Goal: Task Accomplishment & Management: Complete application form

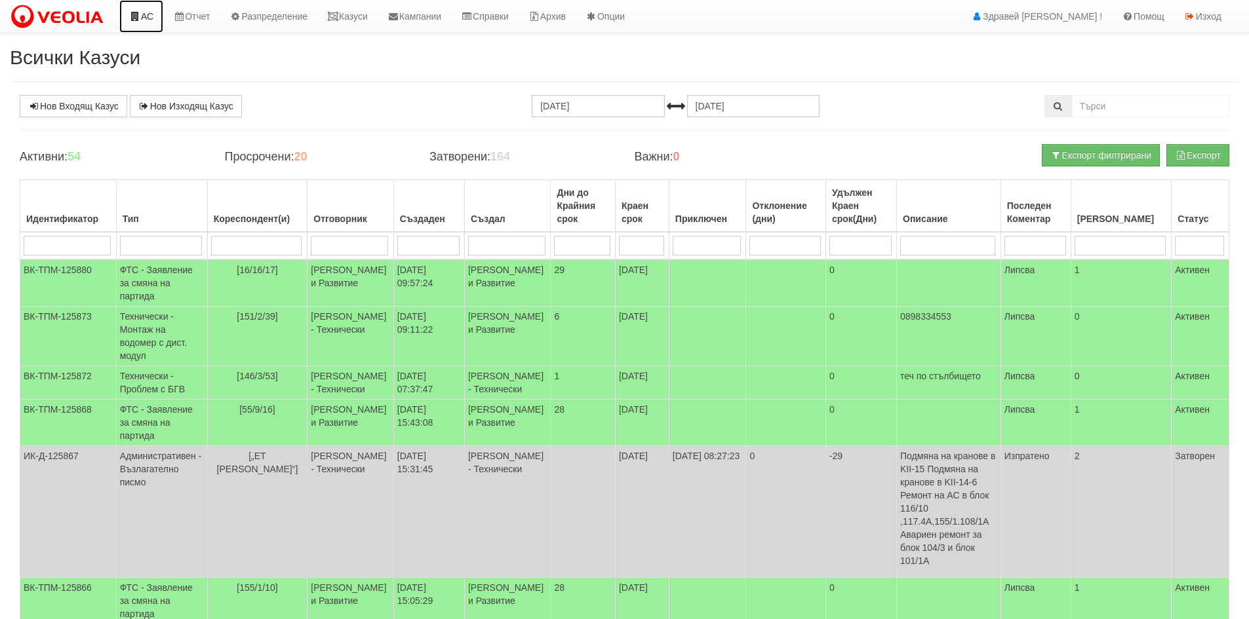
click at [146, 23] on link "АС" at bounding box center [141, 16] width 44 height 33
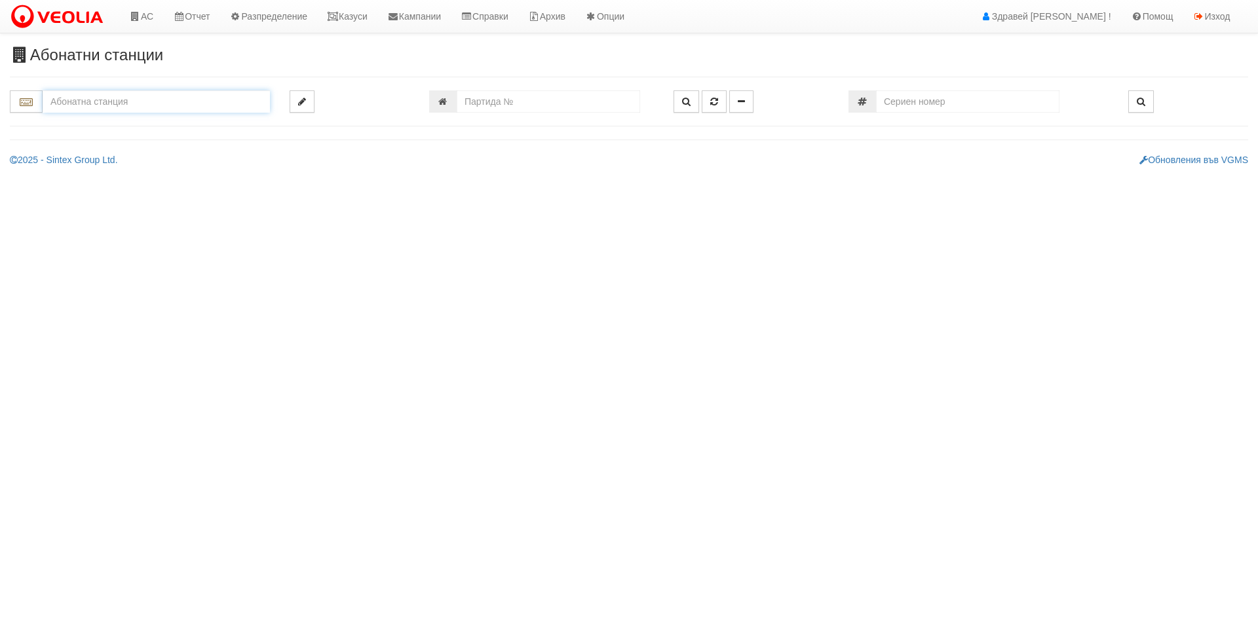
click at [107, 102] on input "text" at bounding box center [156, 101] width 227 height 22
click at [100, 97] on input "text" at bounding box center [156, 101] width 227 height 22
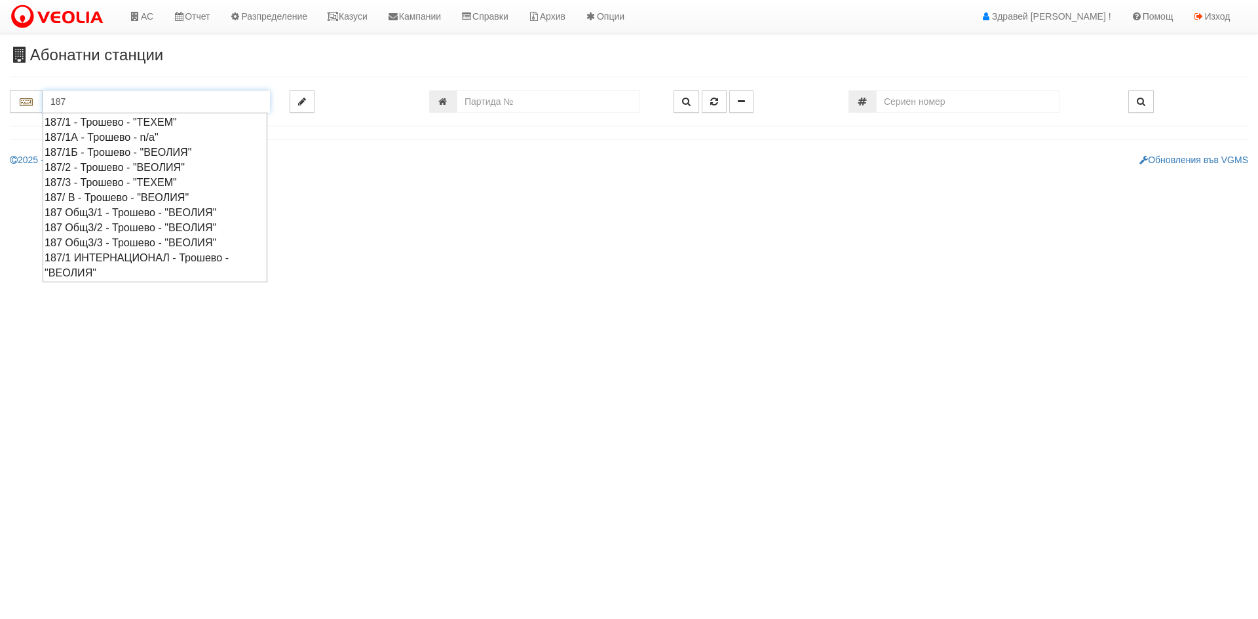
click at [108, 199] on div "187/ В - Трошево - "ВЕОЛИЯ"" at bounding box center [155, 197] width 221 height 15
type input "187/ В - Трошево - "ВЕОЛИЯ""
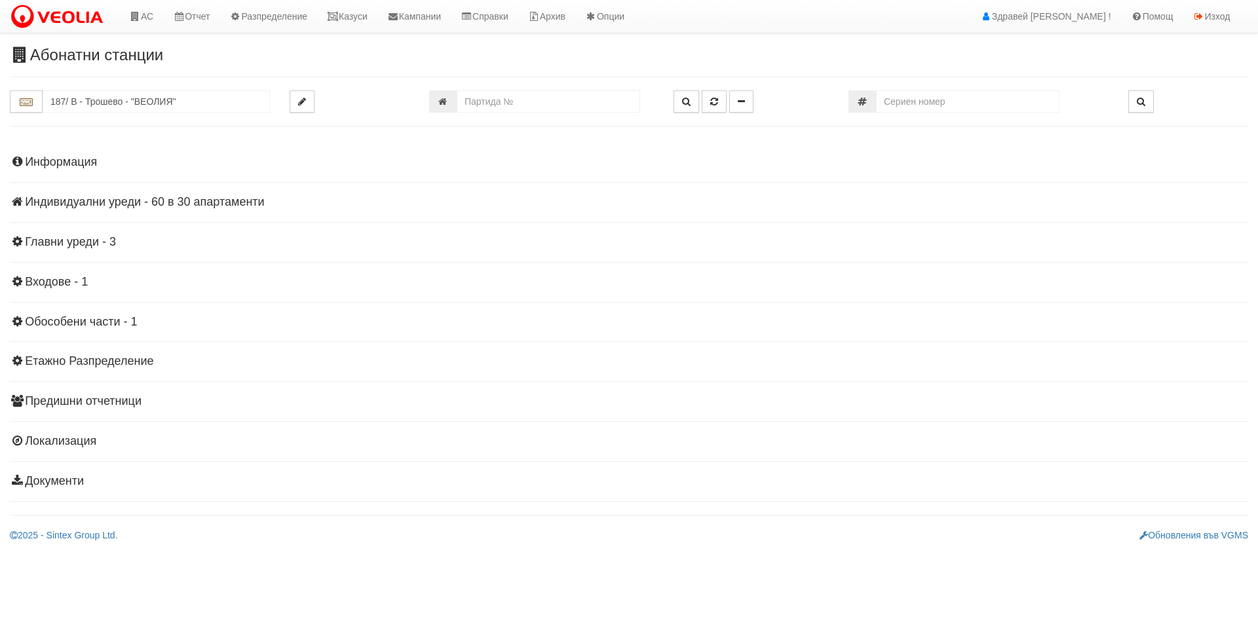
click at [132, 204] on h4 "Индивидуални уреди - 60 в 30 апартаменти" at bounding box center [629, 202] width 1239 height 13
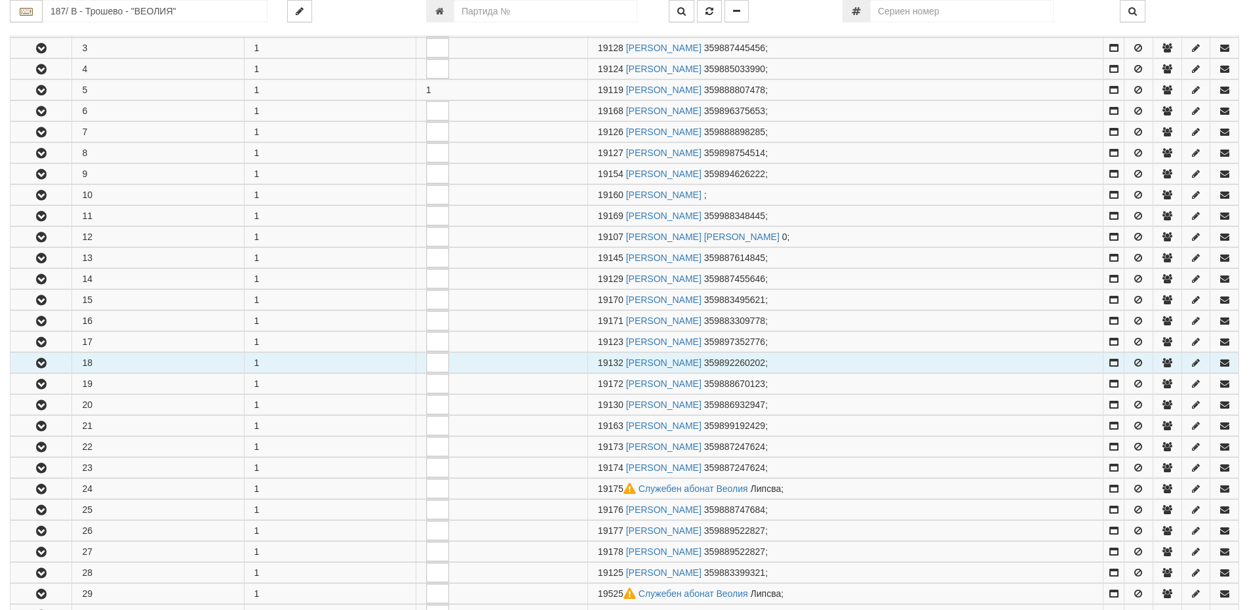
scroll to position [524, 0]
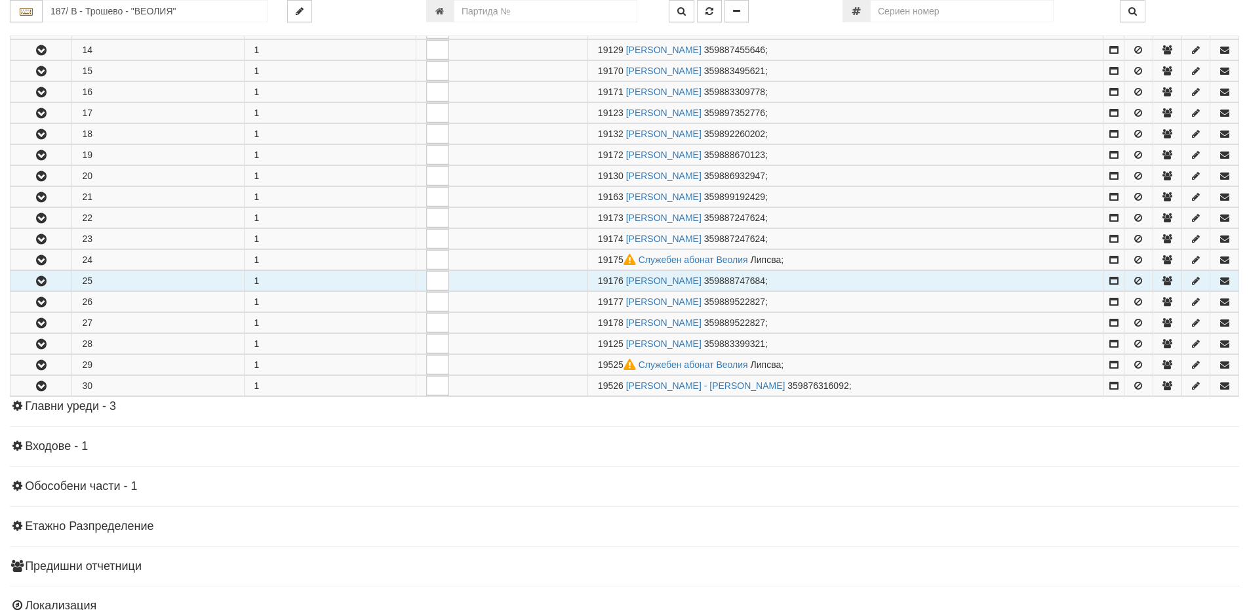
click at [48, 281] on icon "button" at bounding box center [41, 281] width 16 height 9
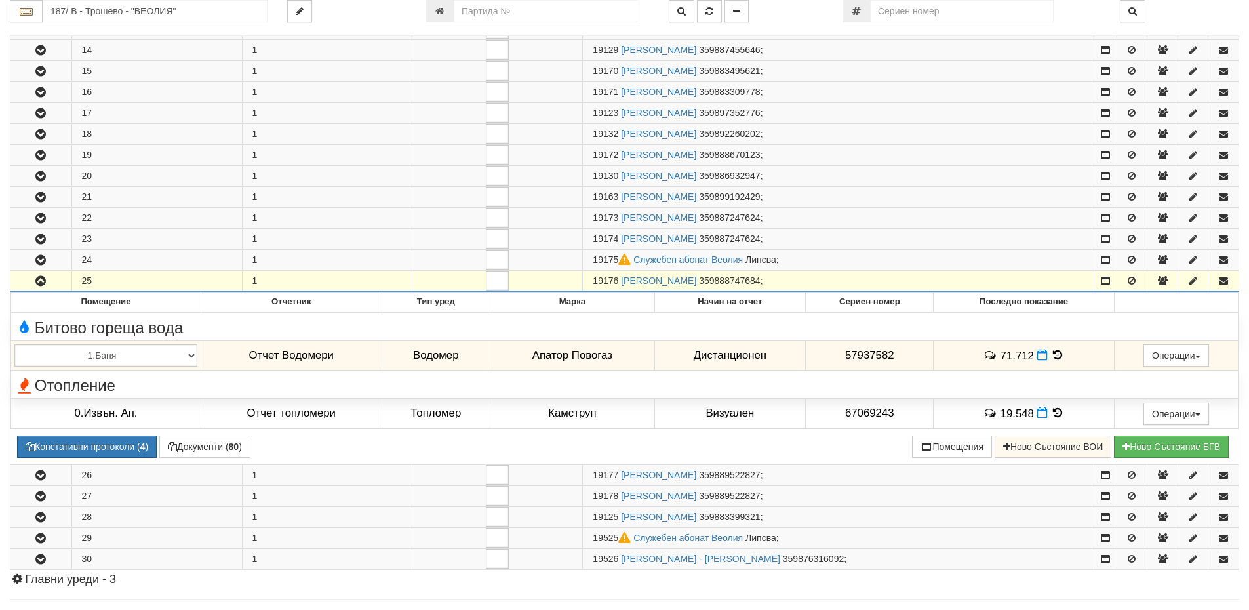
drag, startPoint x: 594, startPoint y: 281, endPoint x: 617, endPoint y: 282, distance: 22.3
click at [617, 282] on span "19176" at bounding box center [605, 280] width 26 height 10
copy span "19176"
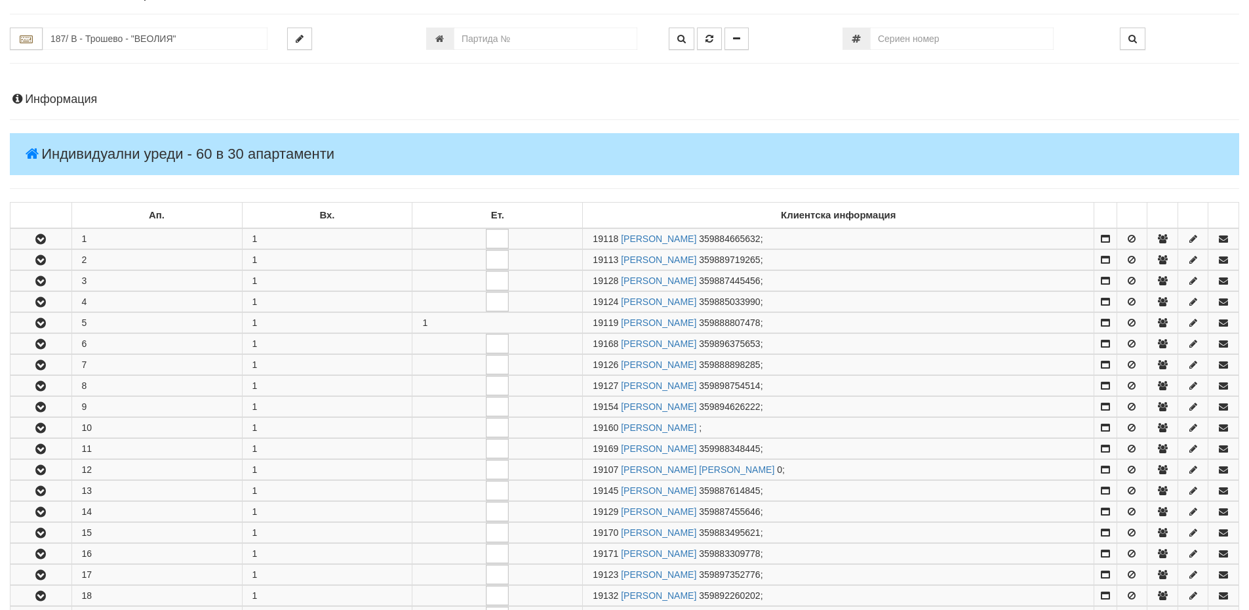
scroll to position [0, 0]
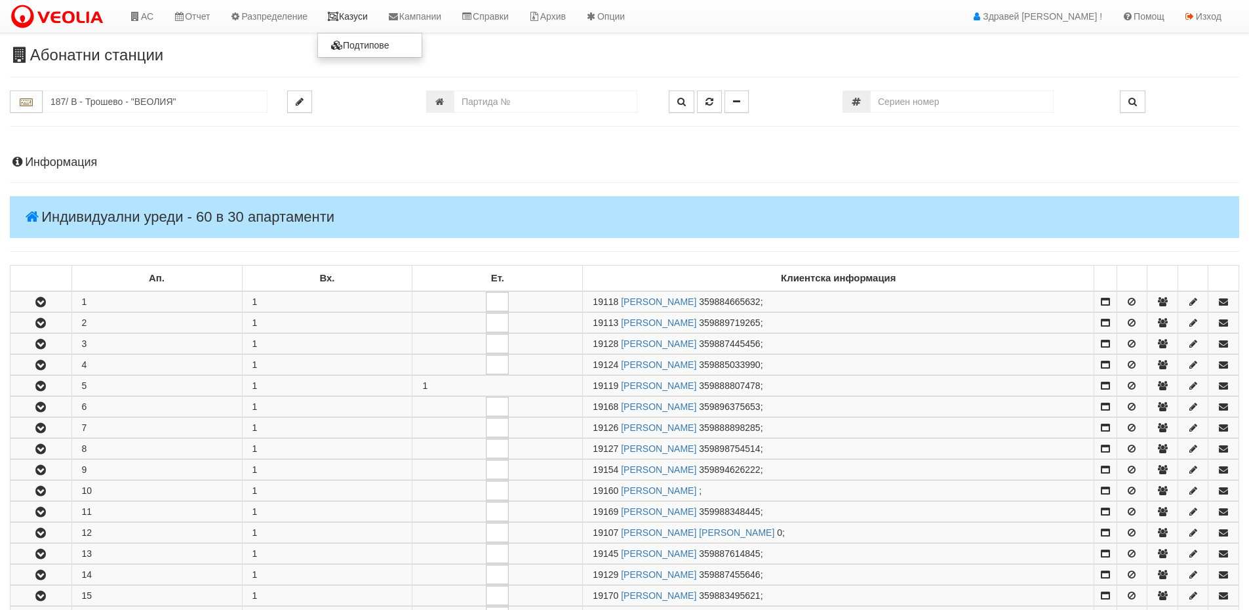
click at [373, 25] on link "Казуси" at bounding box center [347, 16] width 60 height 33
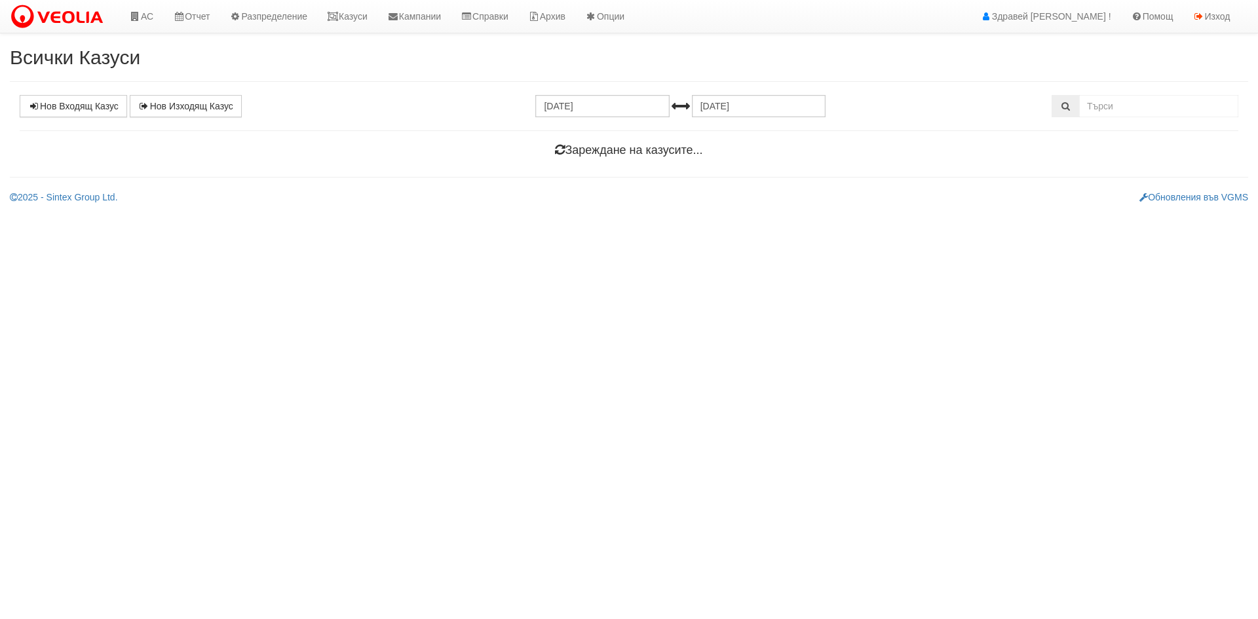
click at [79, 94] on div "Всички Казуси Нов Входящ Казус Нов Изходящ Казус 08.09.2025 08.10.2025 Зареждан…" at bounding box center [629, 125] width 1258 height 157
click at [80, 102] on link "Нов Входящ Казус" at bounding box center [73, 106] width 107 height 22
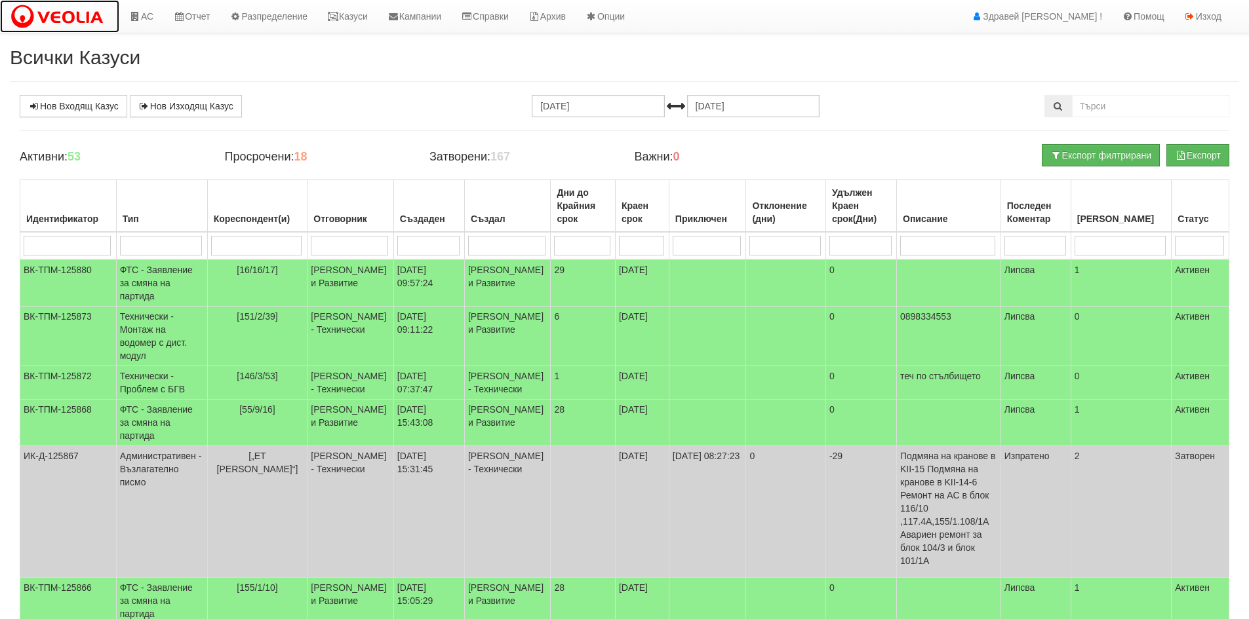
click at [108, 18] on img at bounding box center [60, 17] width 100 height 28
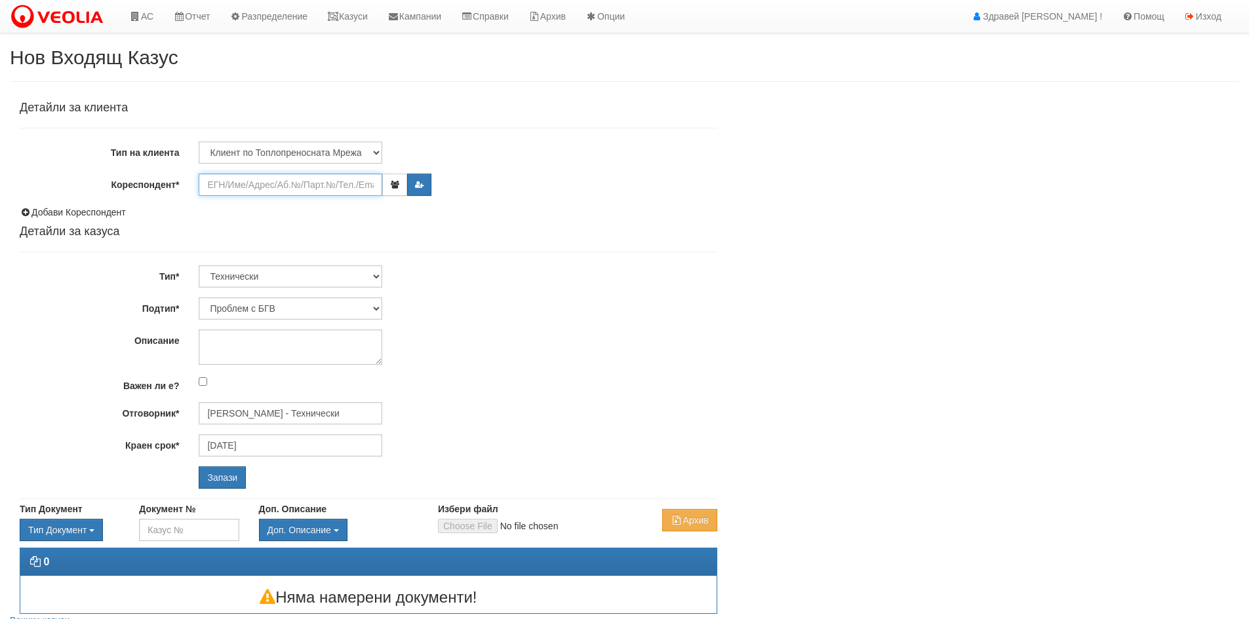
click at [280, 187] on input "Кореспондент*" at bounding box center [291, 185] width 184 height 22
paste input "19176"
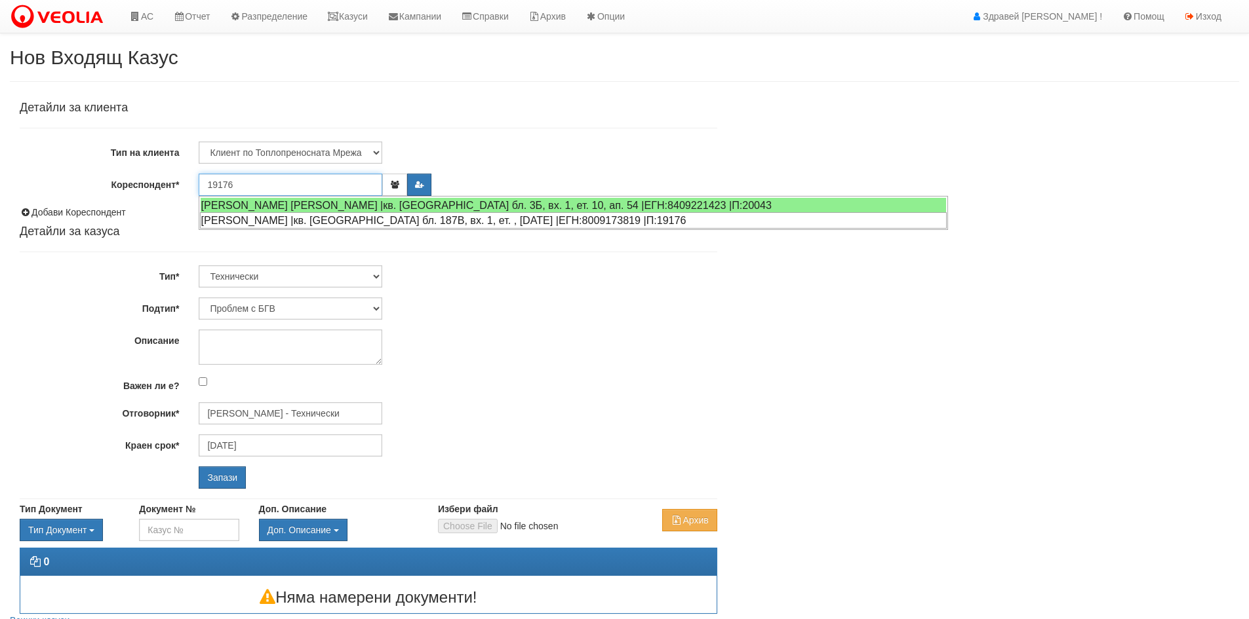
click at [273, 217] on div "ДЕСИСЛАВА АСПАРУХОВА ДИМИТРОВА |кв. Трошево бл. 187В, вх. 1, ет. , ап. 25 |ЕГН:…" at bounding box center [573, 220] width 747 height 16
type input "ДЕСИСЛАВА АСПАРУХОВА ДИМИТРОВА"
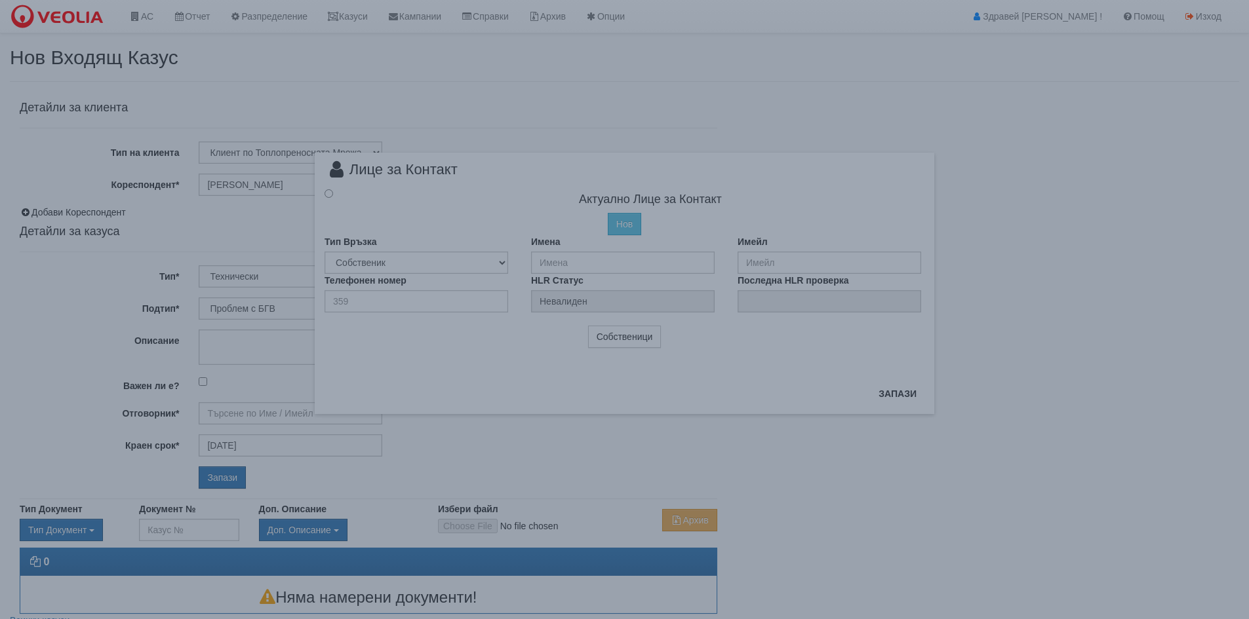
radio input "true"
type input "ДЕСИСЛАВА АСПАРУХОВА ДИМИТРОВА"
type input "359888747684"
type input "[PERSON_NAME] - Технически"
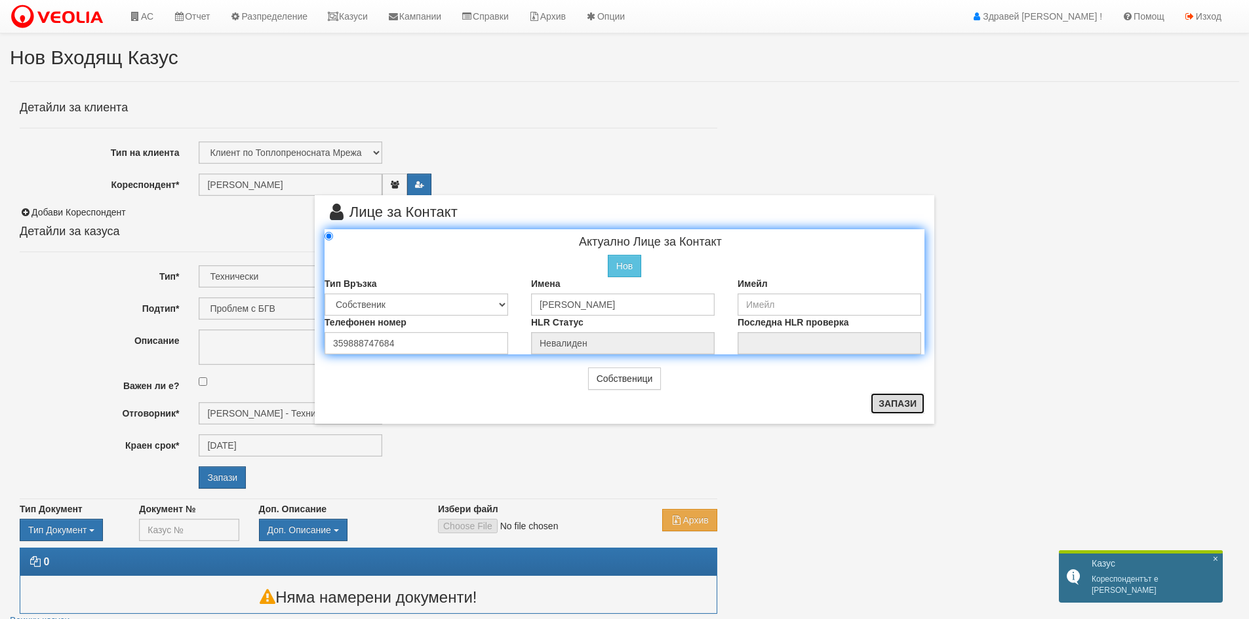
click at [918, 413] on button "Запази" at bounding box center [897, 403] width 54 height 21
radio input "true"
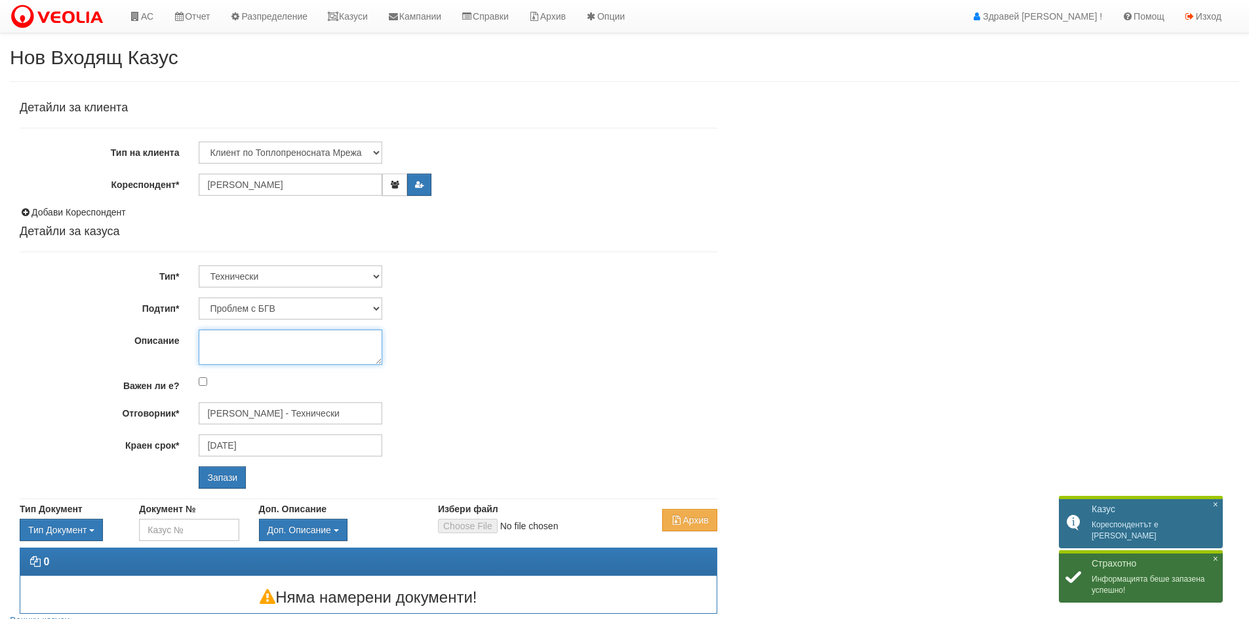
click at [243, 352] on textarea "Описание" at bounding box center [291, 347] width 184 height 35
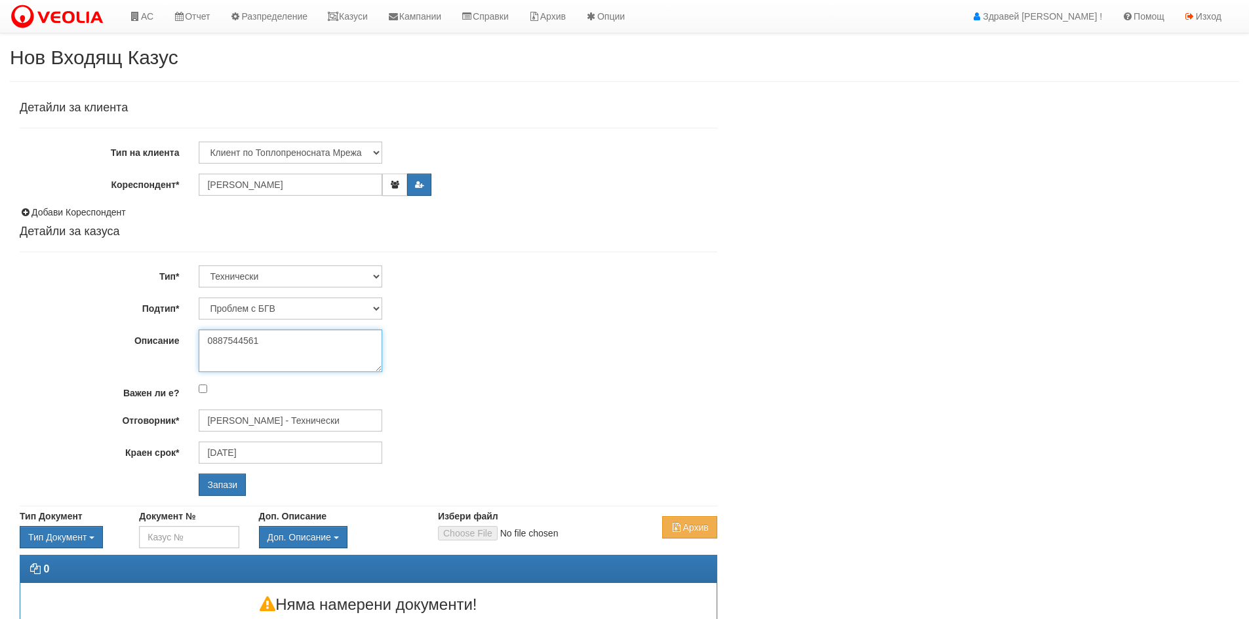
drag, startPoint x: 378, startPoint y: 364, endPoint x: 379, endPoint y: 371, distance: 7.3
click at [379, 371] on textarea "0887544561" at bounding box center [291, 351] width 184 height 43
type textarea "0887544561"
click at [319, 305] on select "Проблем с БГВ Теч ВОИ Теч БГВ Теч в АС Теч от водомер Проблем в АС Интервенция …" at bounding box center [291, 309] width 184 height 22
select select "Теч БГВ"
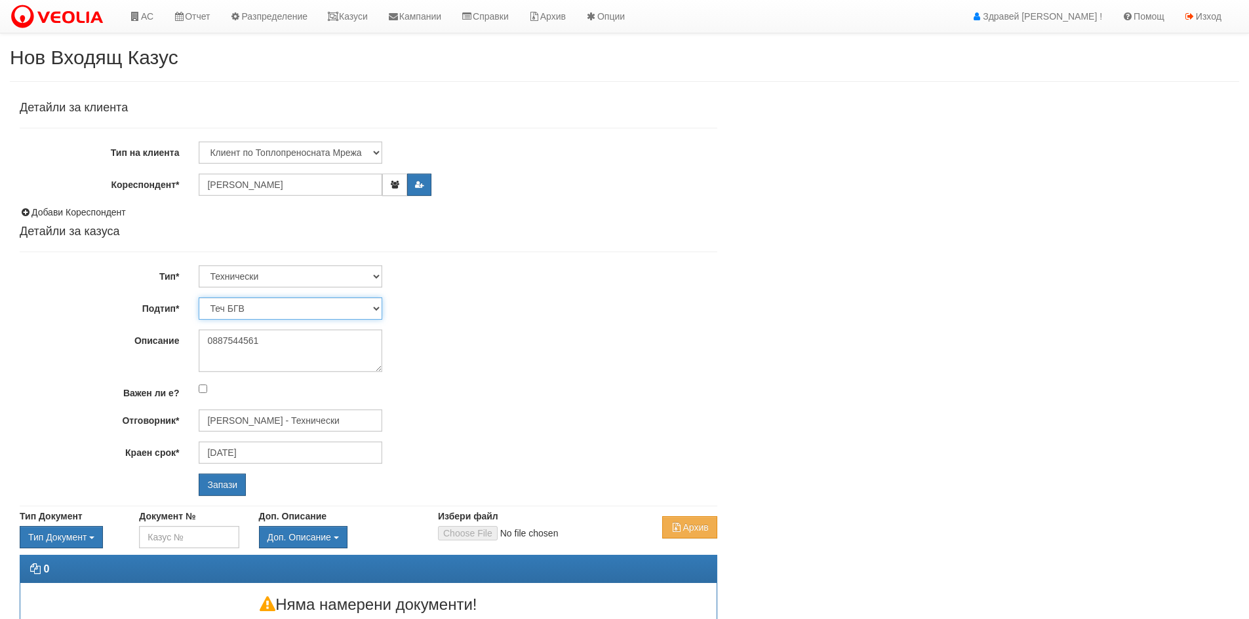
click at [199, 298] on select "Проблем с БГВ Теч ВОИ Теч БГВ Теч в АС Теч от водомер Проблем в АС Интервенция …" at bounding box center [291, 309] width 184 height 22
type input "[DATE]"
type input "[PERSON_NAME] - Технически"
click at [207, 341] on textarea "0887544561" at bounding box center [291, 351] width 184 height 43
drag, startPoint x: 267, startPoint y: 342, endPoint x: 208, endPoint y: 360, distance: 61.6
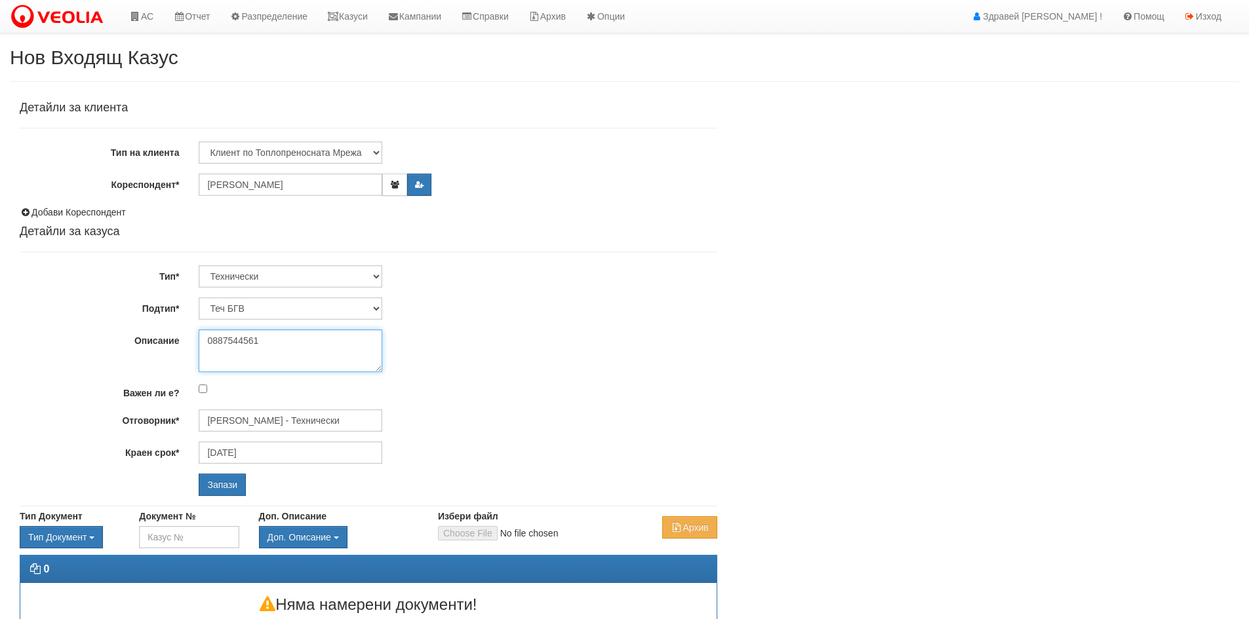
click at [208, 360] on textarea "0887544561" at bounding box center [291, 351] width 184 height 43
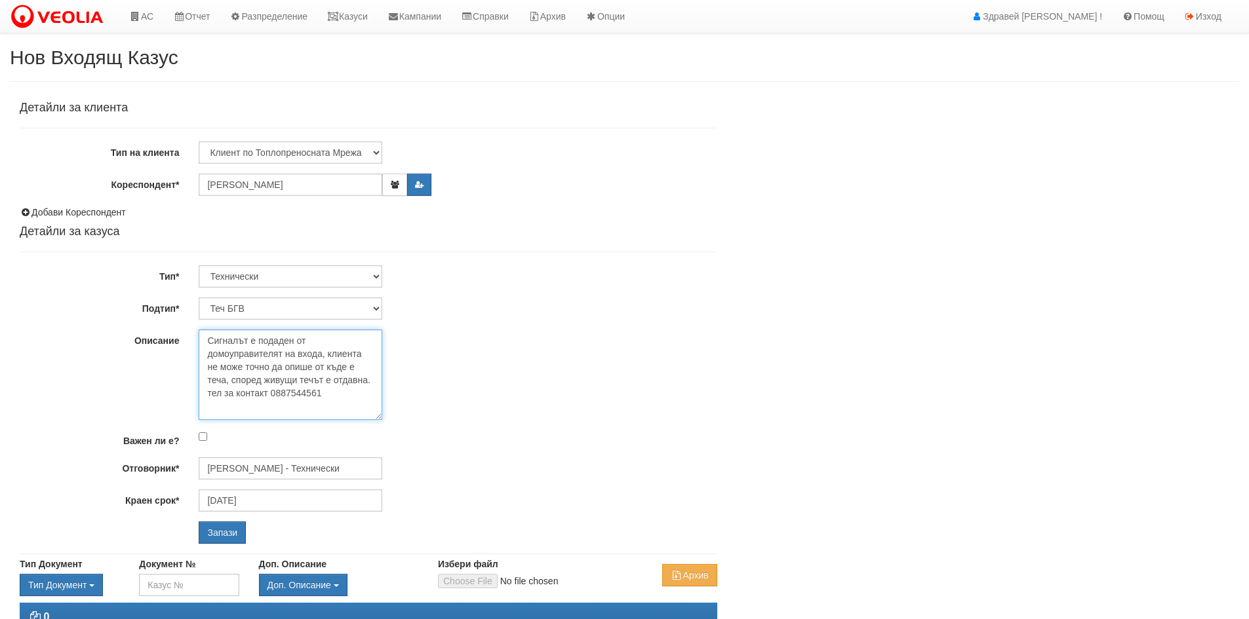
drag, startPoint x: 376, startPoint y: 368, endPoint x: 385, endPoint y: 416, distance: 48.7
click at [385, 416] on div "Сигналът е подаден от домоуправителят на входа, клиента не може точно да опише …" at bounding box center [457, 375] width 537 height 90
drag, startPoint x: 284, startPoint y: 366, endPoint x: 312, endPoint y: 367, distance: 27.6
click at [312, 367] on textarea "Сигналът е подаден от домоуправителят на входа, клиента не може точно да опише …" at bounding box center [291, 375] width 184 height 90
click at [255, 382] on textarea "Сигналът е подаден от домоуправителят на входа, клиента не може точно да опреде…" at bounding box center [291, 375] width 184 height 90
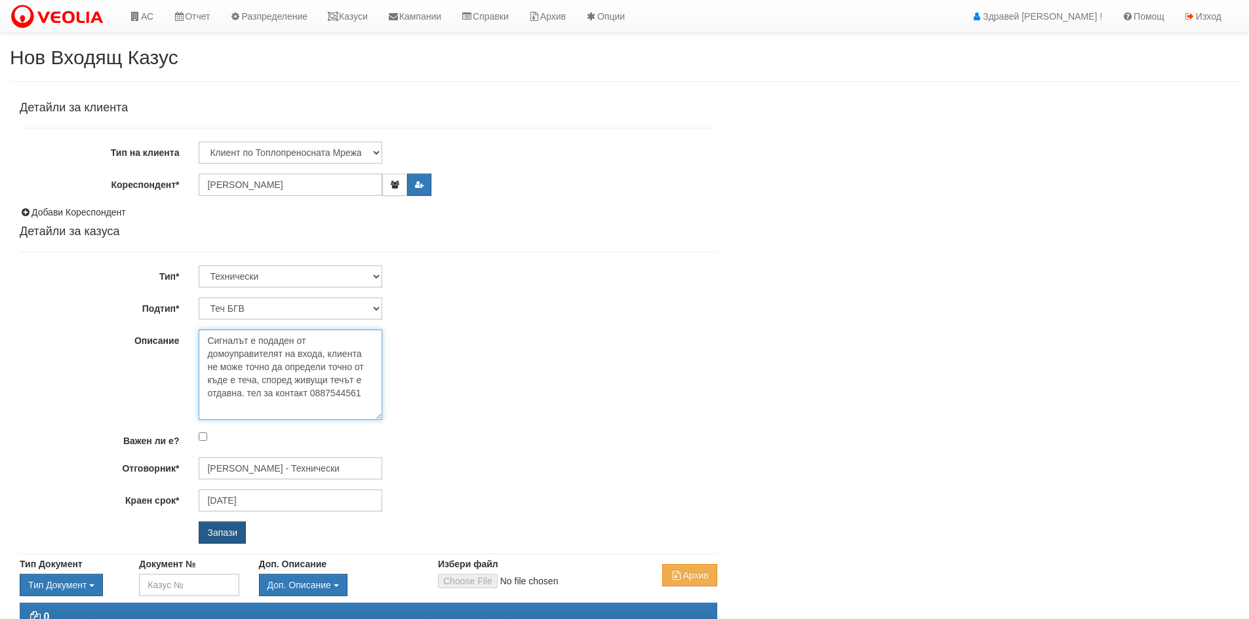
type textarea "Сигналът е подаден от домоуправителят на входа, клиента не може точно да опреде…"
click at [218, 537] on input "Запази" at bounding box center [222, 533] width 47 height 22
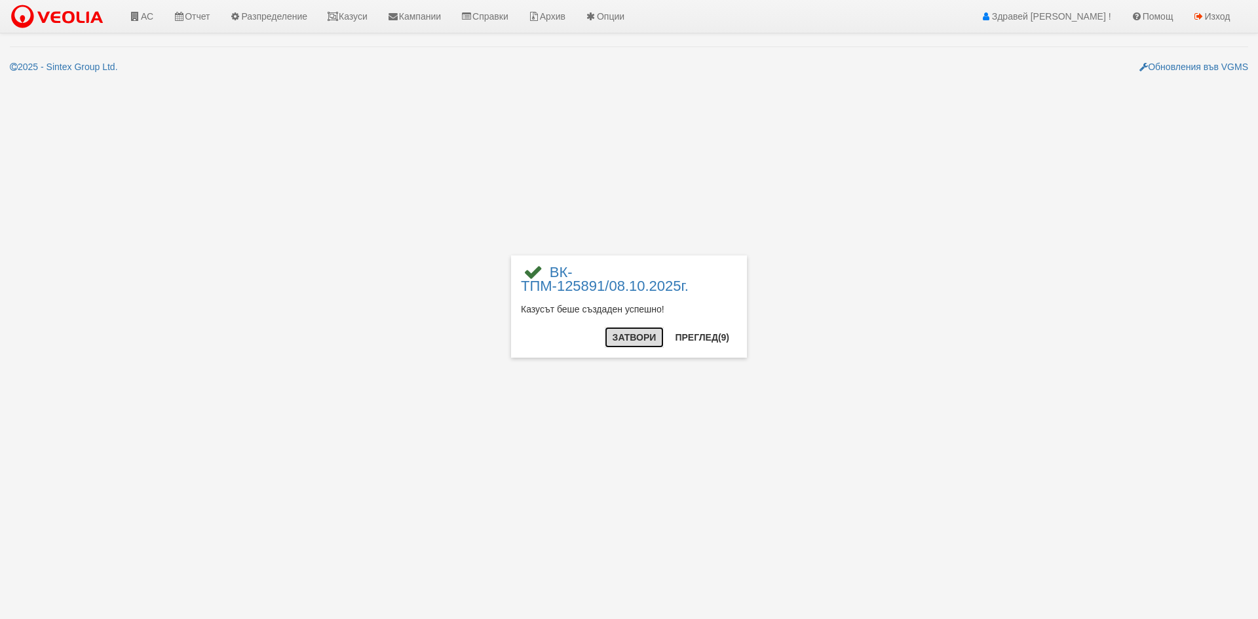
click at [640, 338] on button "Затвори" at bounding box center [635, 337] width 60 height 21
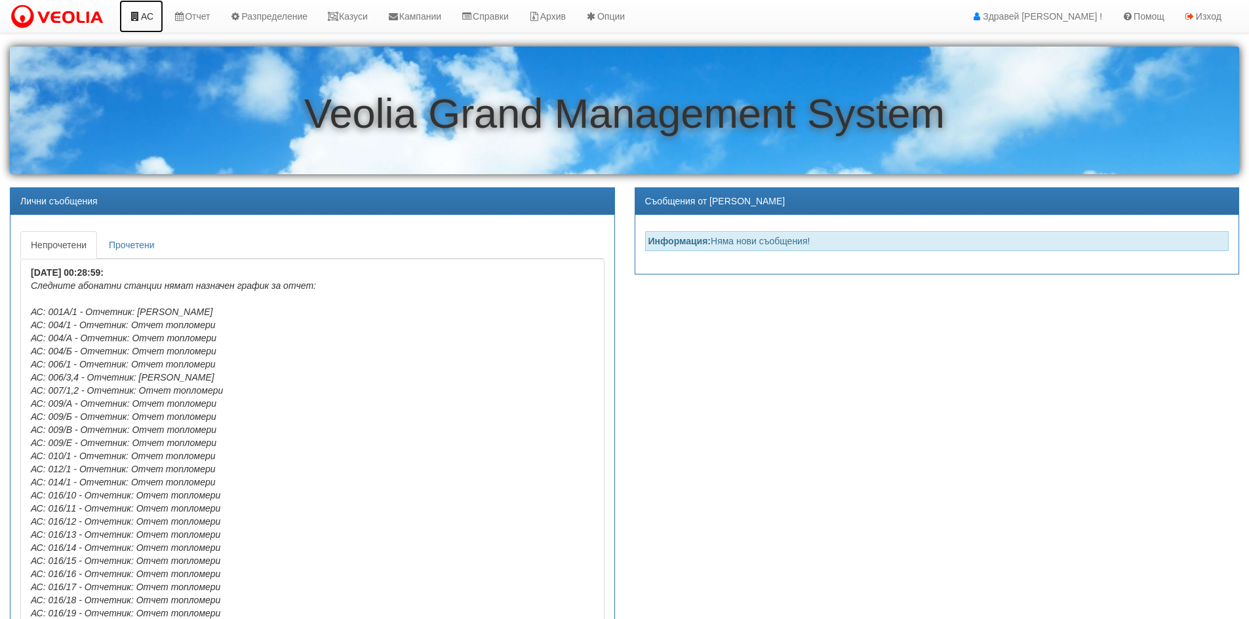
click at [139, 18] on icon at bounding box center [135, 16] width 12 height 9
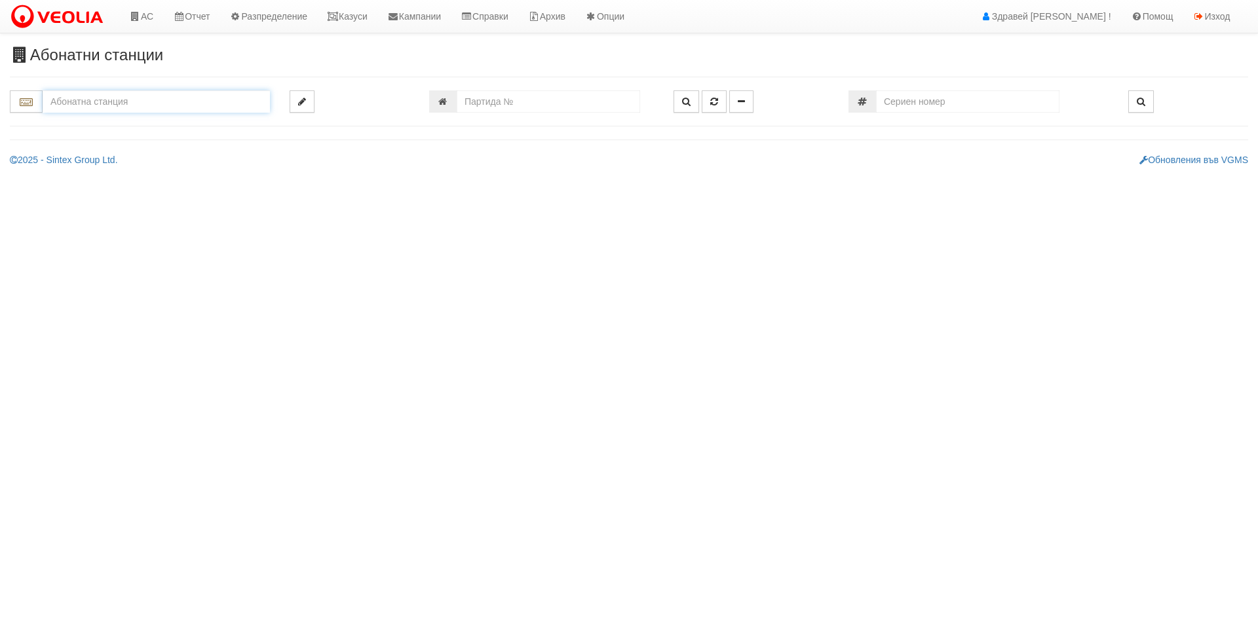
click at [119, 103] on input "text" at bounding box center [156, 101] width 227 height 22
click at [135, 101] on input "text" at bounding box center [156, 101] width 227 height 22
click at [132, 103] on input "text" at bounding box center [156, 101] width 227 height 22
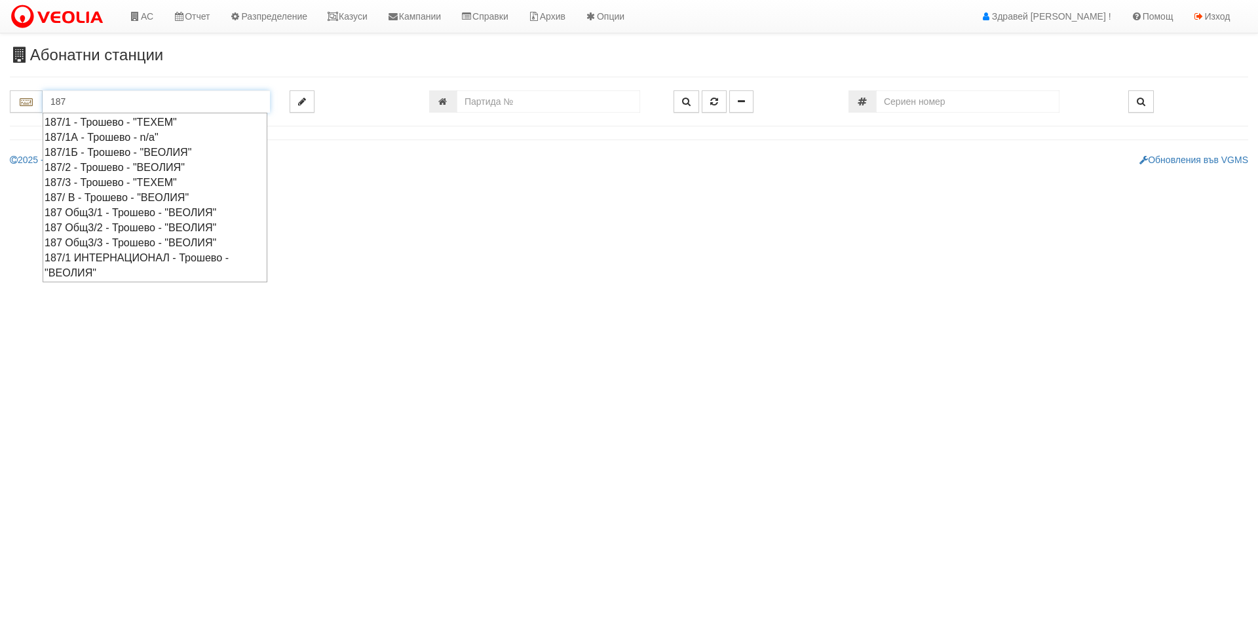
click at [123, 121] on div "187/1 - Трошево - "ТЕХЕМ"" at bounding box center [155, 122] width 221 height 15
type input "187/1 - Трошево - "ТЕХЕМ""
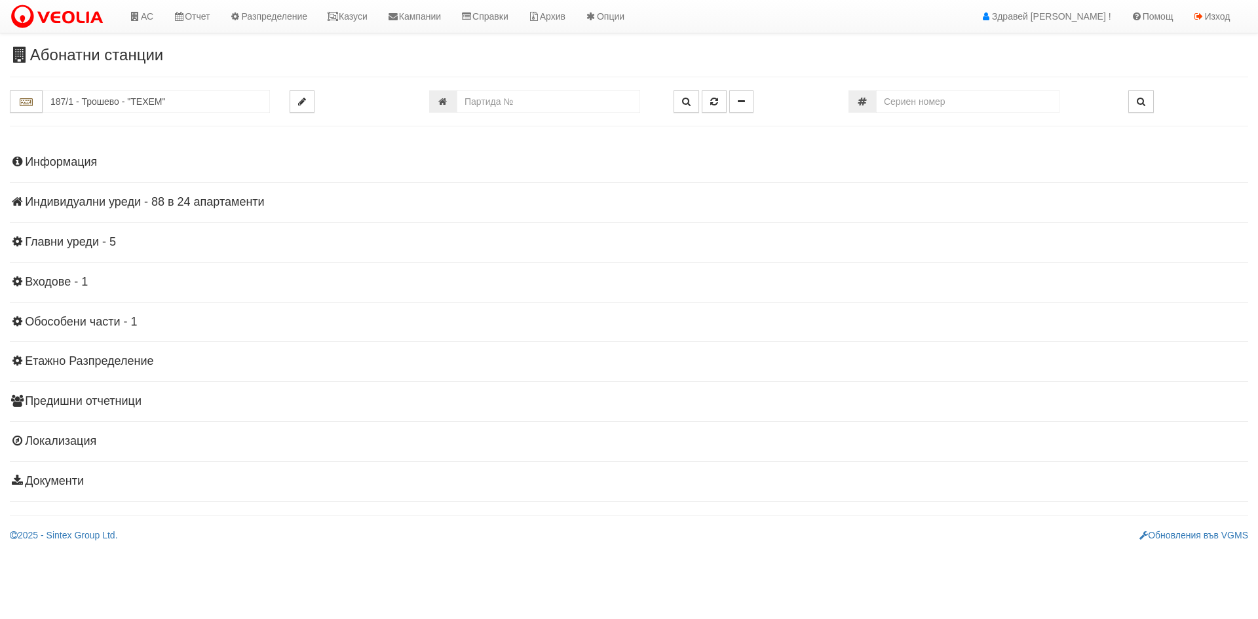
click at [75, 203] on h4 "Индивидуални уреди - 88 в 24 апартаменти" at bounding box center [629, 202] width 1239 height 13
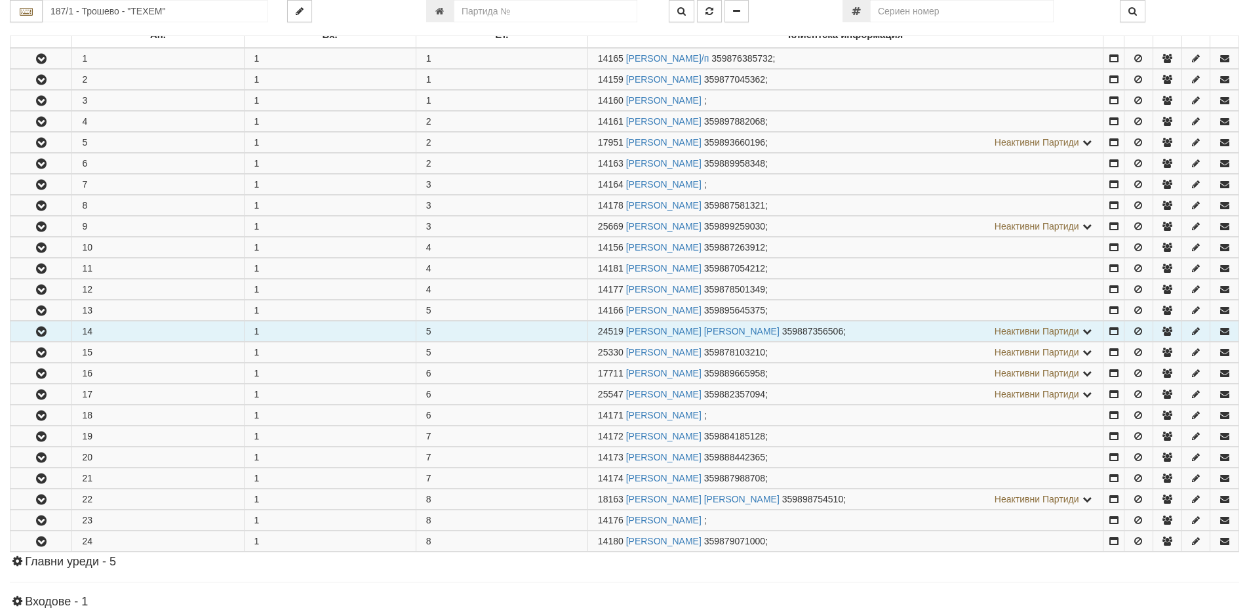
scroll to position [262, 0]
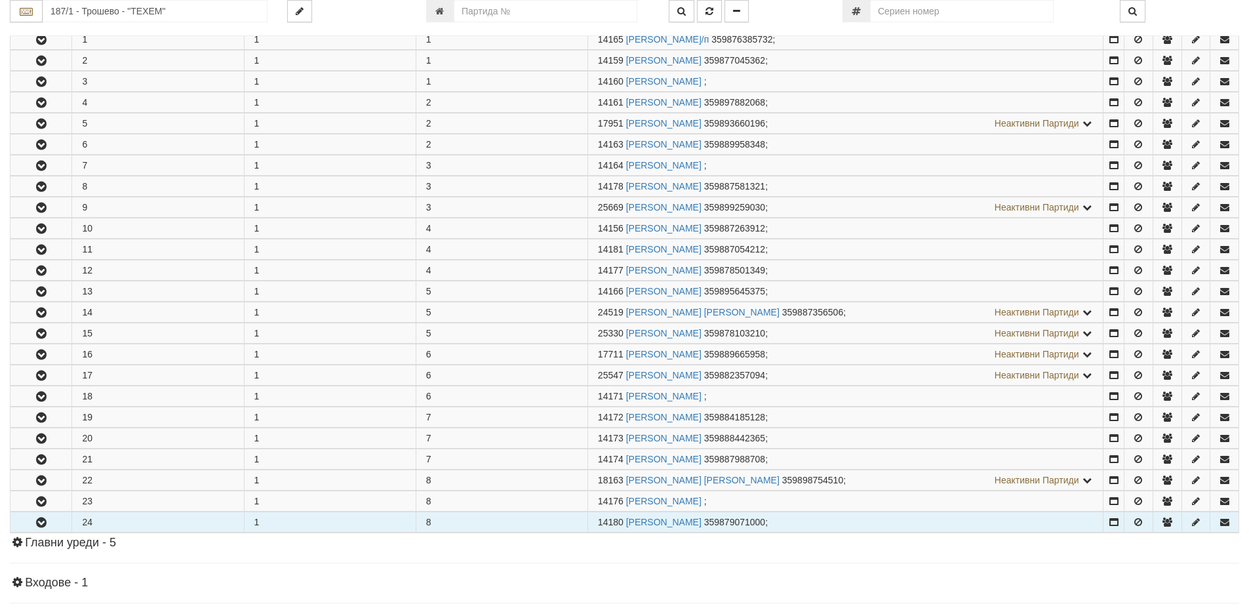
click at [45, 523] on icon "button" at bounding box center [41, 522] width 16 height 9
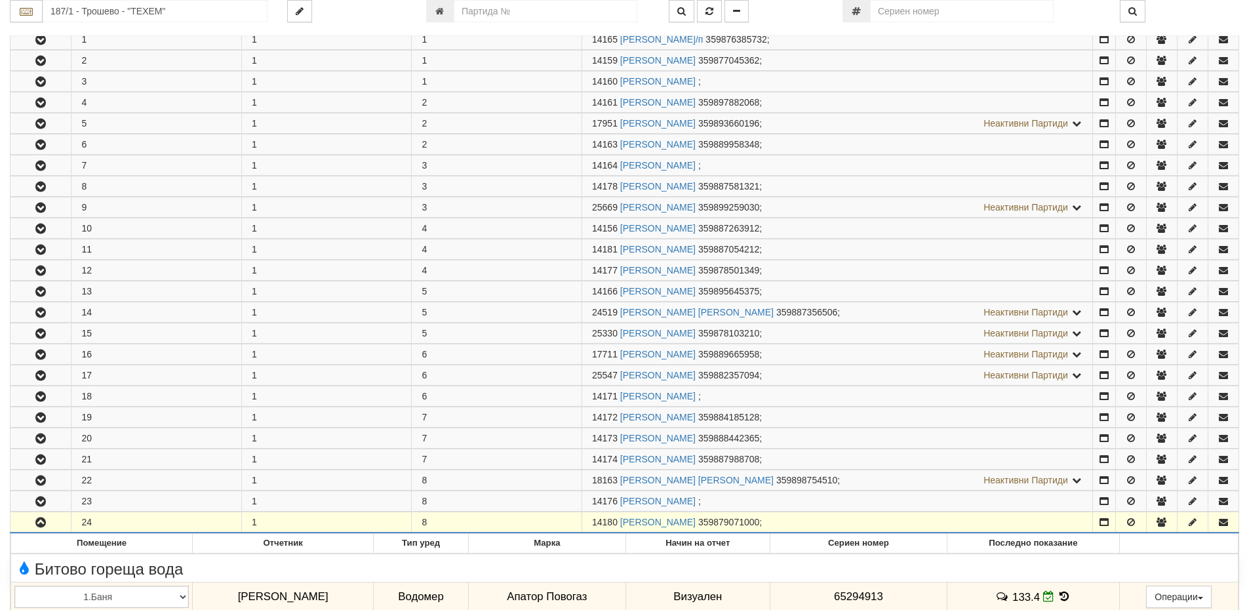
scroll to position [459, 0]
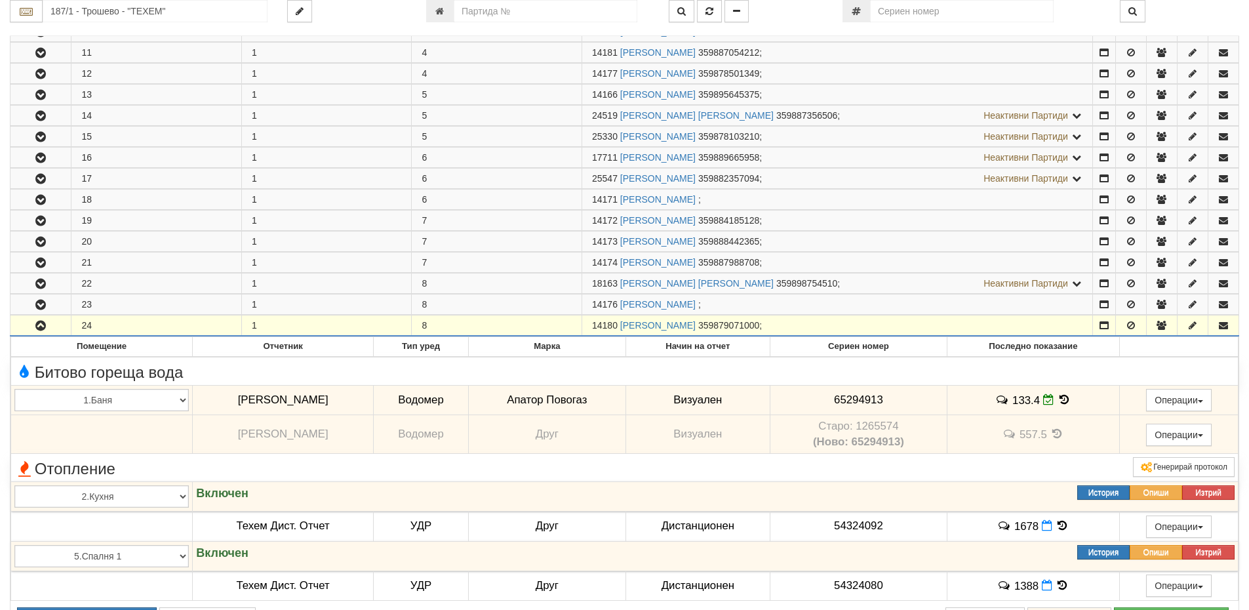
drag, startPoint x: 594, startPoint y: 325, endPoint x: 618, endPoint y: 324, distance: 24.3
click at [617, 324] on span "14180" at bounding box center [605, 325] width 26 height 10
copy span "14180"
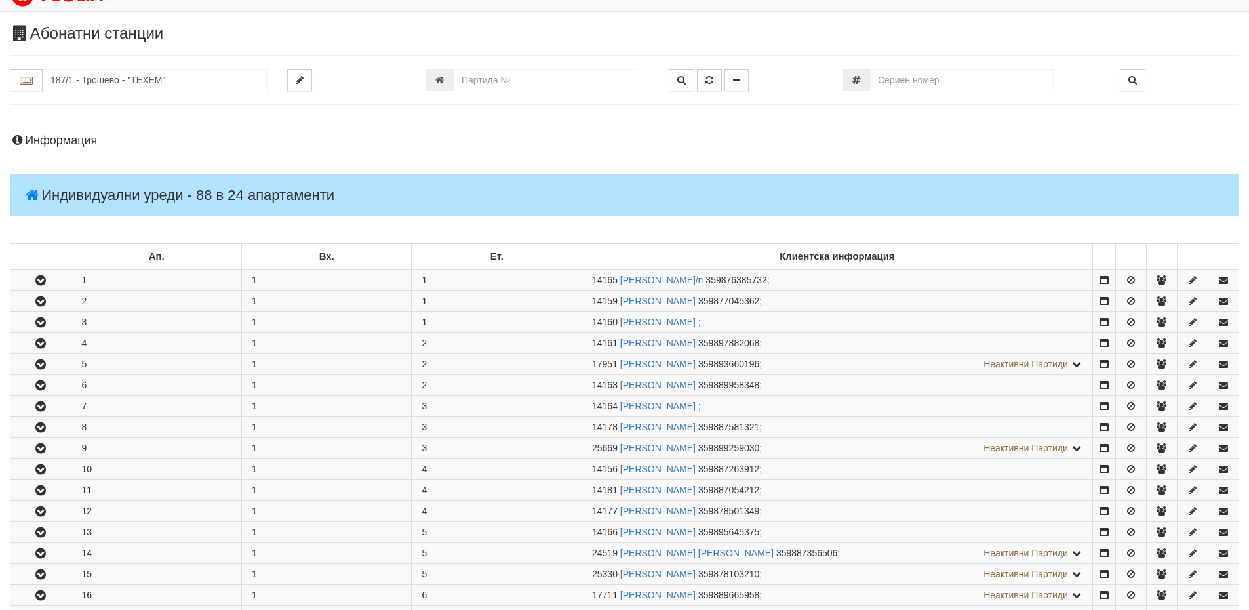
scroll to position [0, 0]
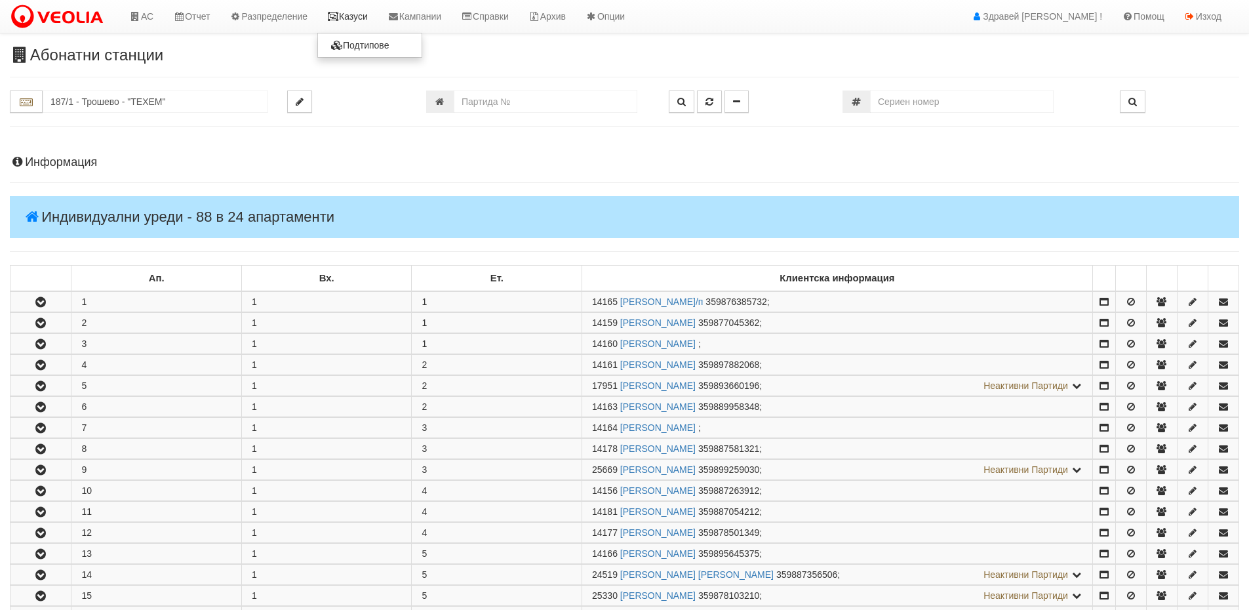
click at [351, 20] on link "Казуси" at bounding box center [347, 16] width 60 height 33
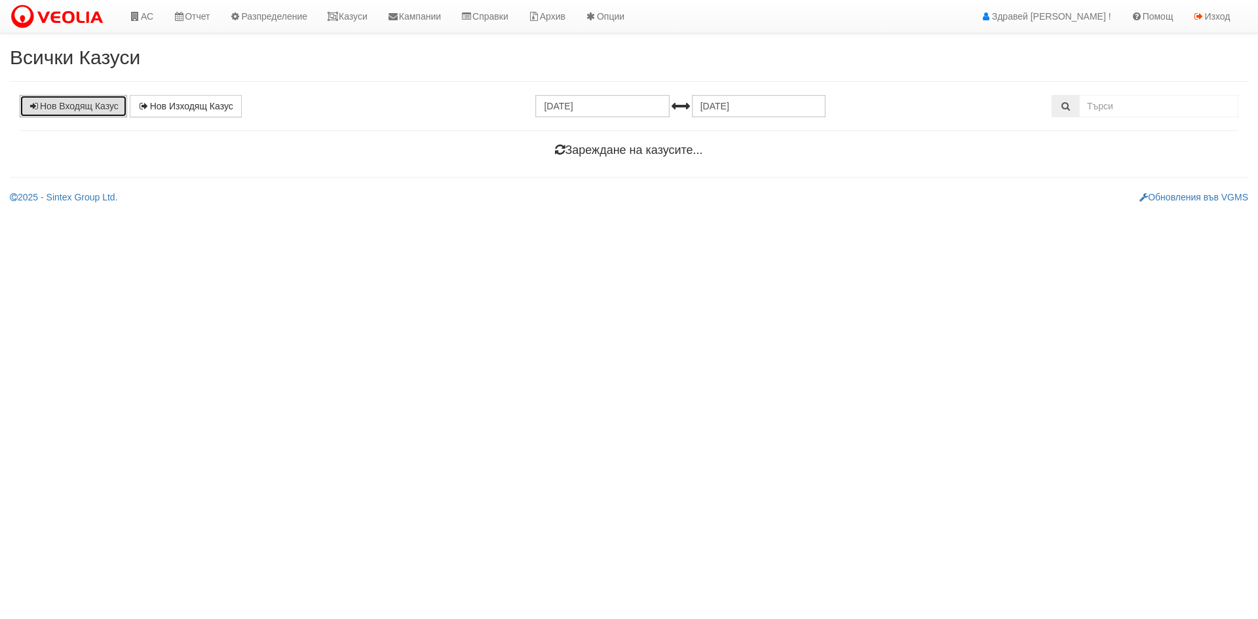
click at [89, 108] on link "Нов Входящ Казус" at bounding box center [73, 106] width 107 height 22
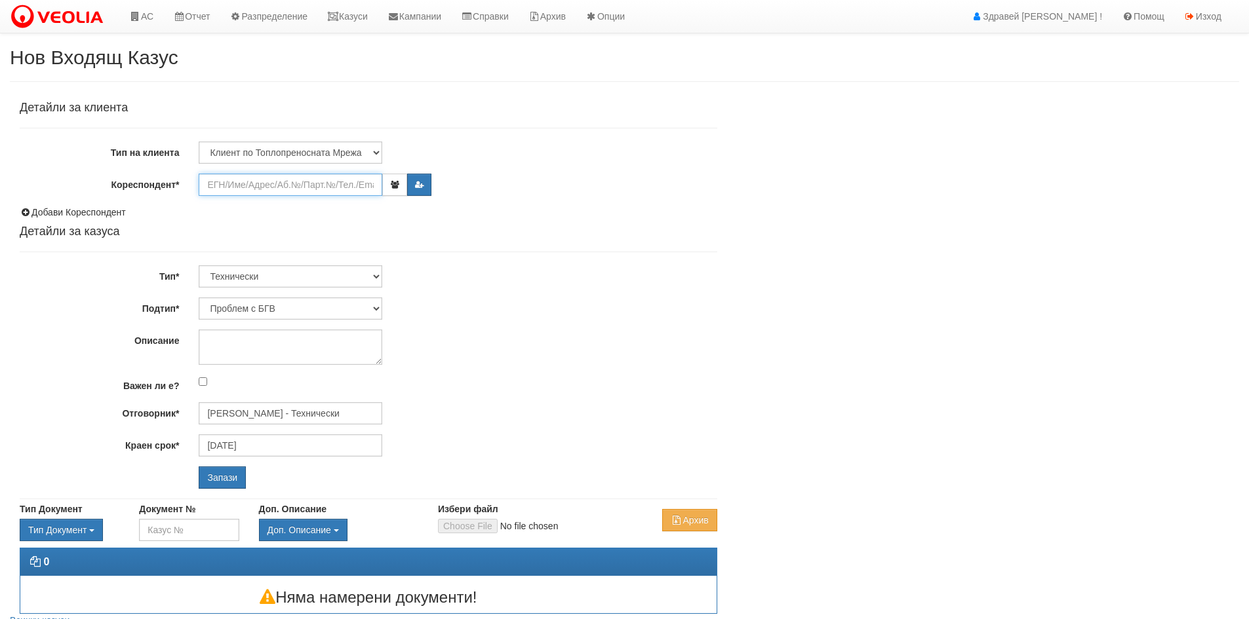
click at [254, 187] on input "Кореспондент*" at bounding box center [291, 185] width 184 height 22
paste input "14180"
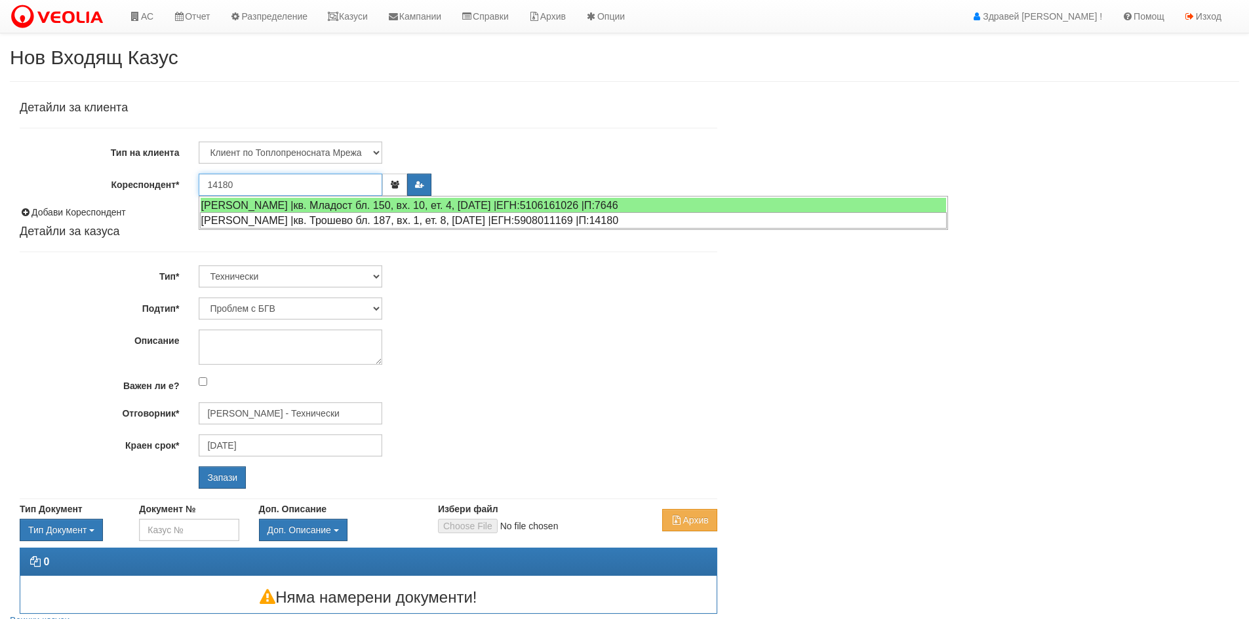
click at [313, 218] on div "МИТКО ГЕОРГИЕВ ИВАНОВ |кв. Трошево бл. 187, вх. 1, ет. 8, ап. 24 |ЕГН:590801116…" at bounding box center [573, 220] width 747 height 16
type input "МИТКО ГЕОРГИЕВ ИВАНОВ"
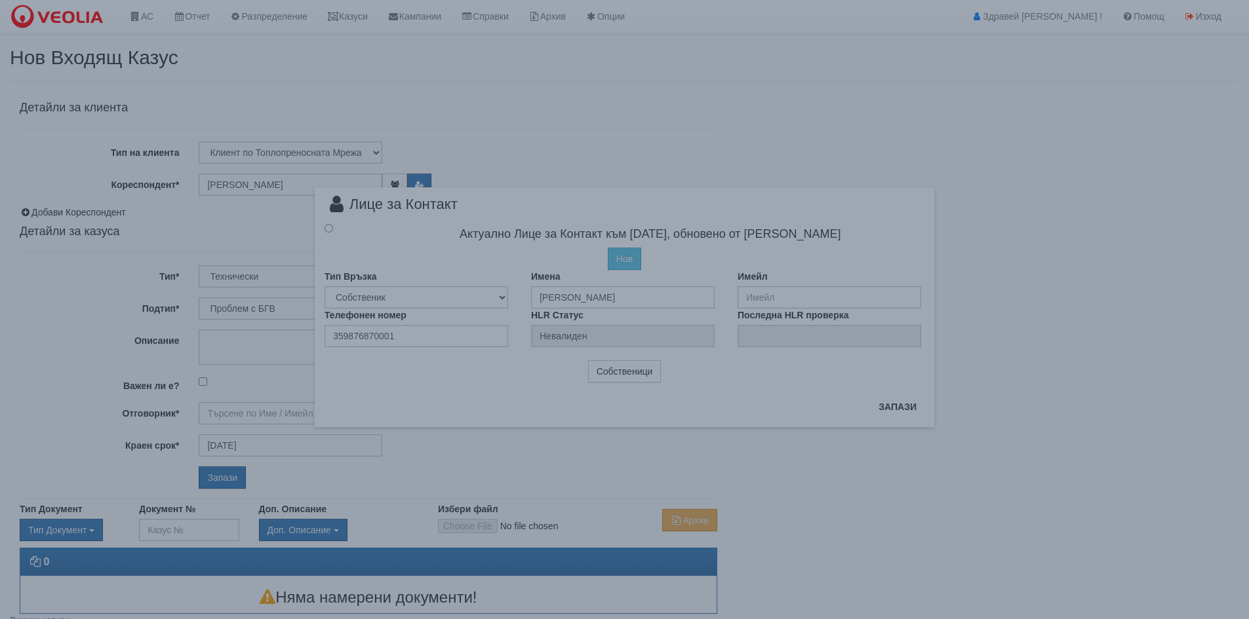
type input "[PERSON_NAME] - Технически"
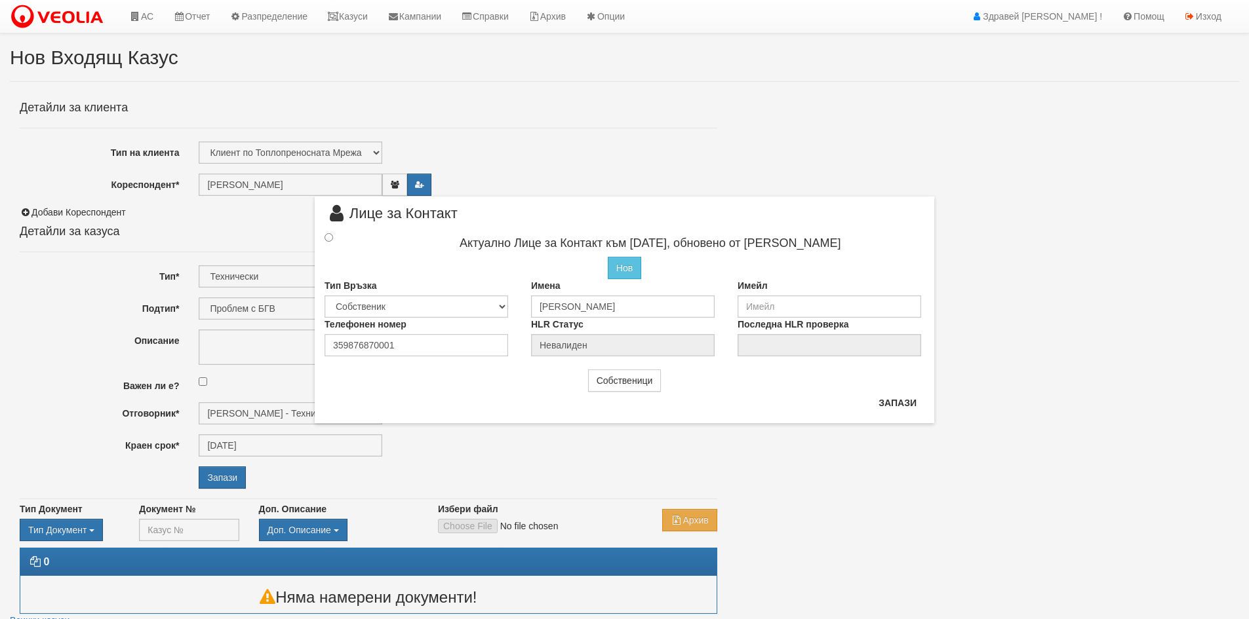
click at [330, 243] on div at bounding box center [341, 238] width 52 height 14
click at [330, 240] on input "radio" at bounding box center [328, 237] width 9 height 9
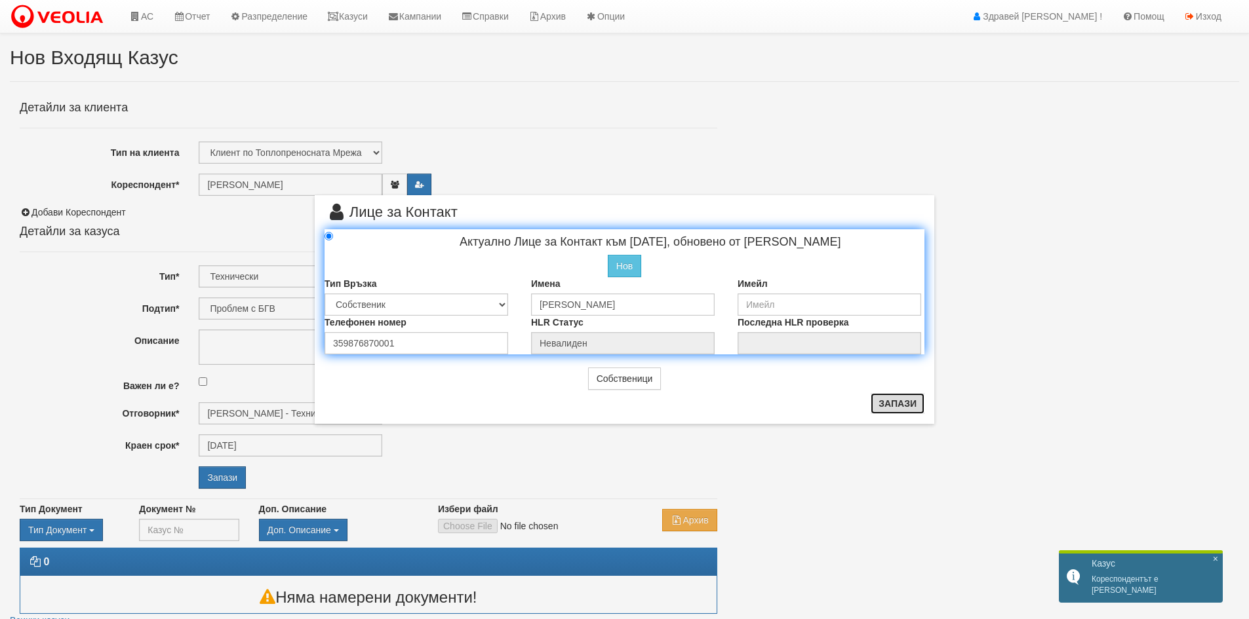
click at [909, 404] on button "Запази" at bounding box center [897, 403] width 54 height 21
radio input "true"
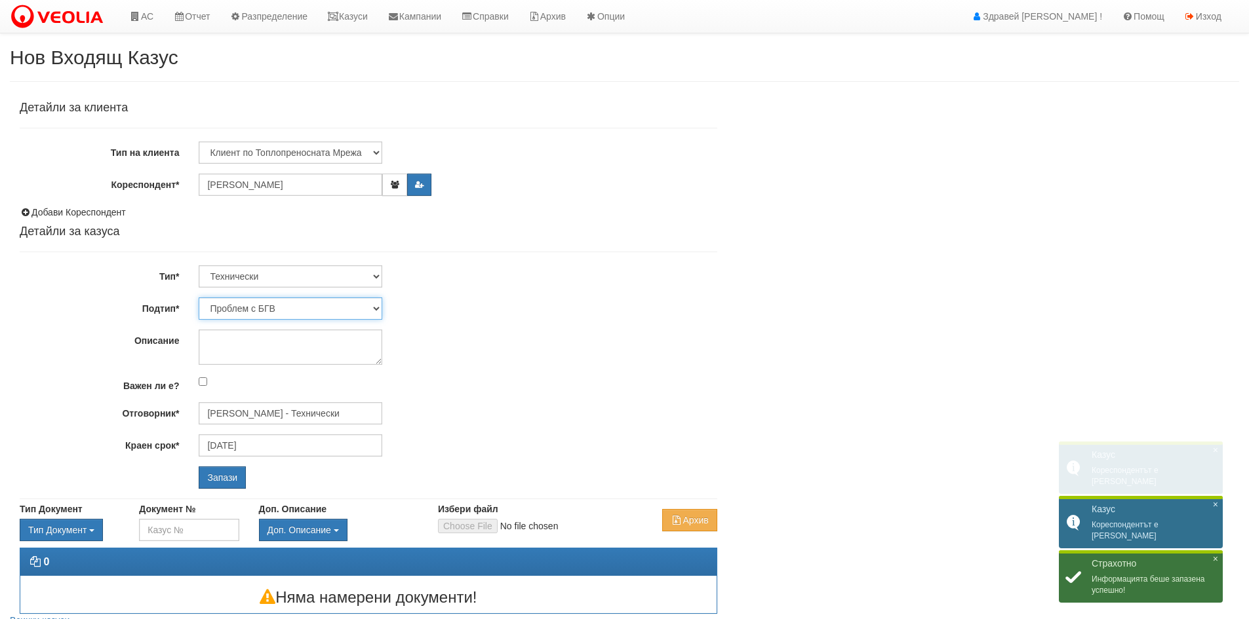
click at [246, 307] on select "Проблем с БГВ Теч ВОИ Теч БГВ Теч в АС Теч от водомер Проблем в АС Интервенция …" at bounding box center [291, 309] width 184 height 22
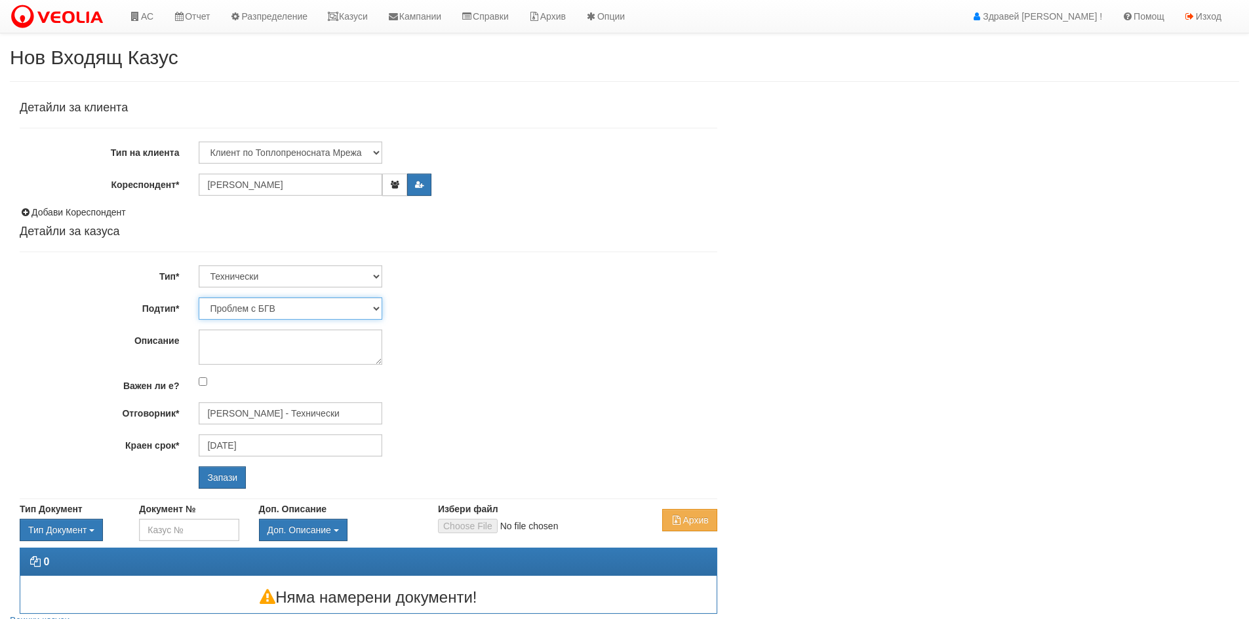
select select "Ремонт апартаментна ВОИ"
click at [199, 298] on select "Проблем с БГВ Теч ВОИ Теч БГВ Теч в АС Теч от водомер Проблем в АС Интервенция …" at bounding box center [291, 309] width 184 height 22
type input "[DATE]"
type input "[PERSON_NAME] - Технически"
click at [244, 348] on textarea "Описание" at bounding box center [291, 347] width 184 height 35
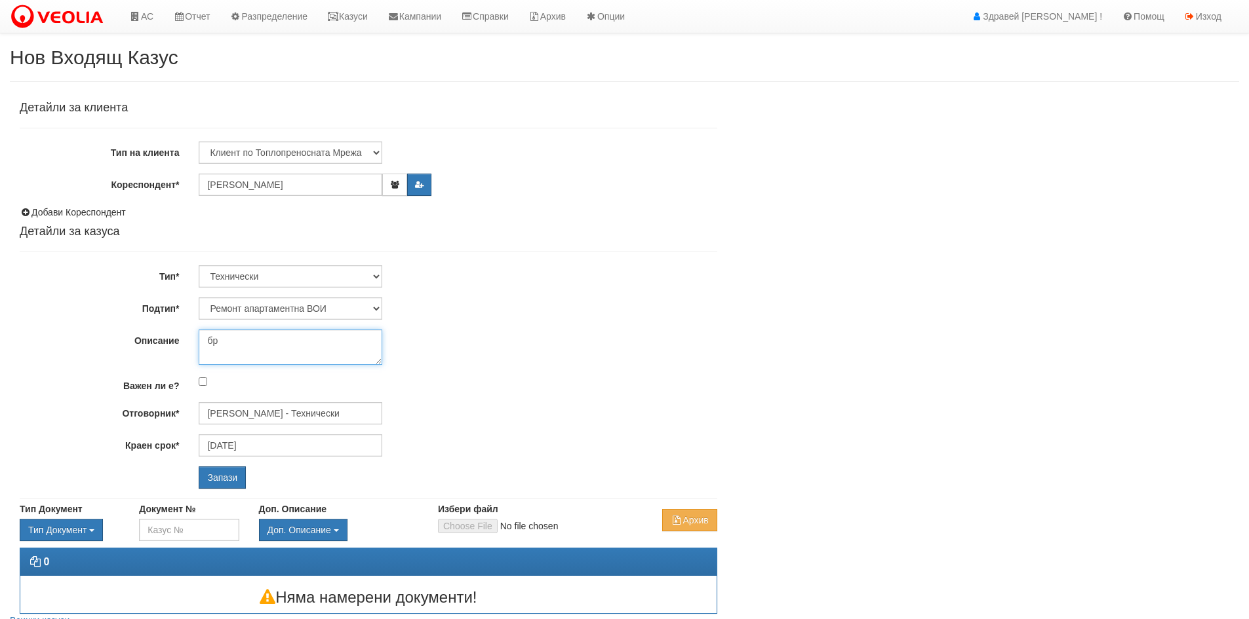
type textarea "б"
type textarea "2 бр. термоглави по ценоразпис"
click at [225, 484] on input "Запази" at bounding box center [222, 478] width 47 height 22
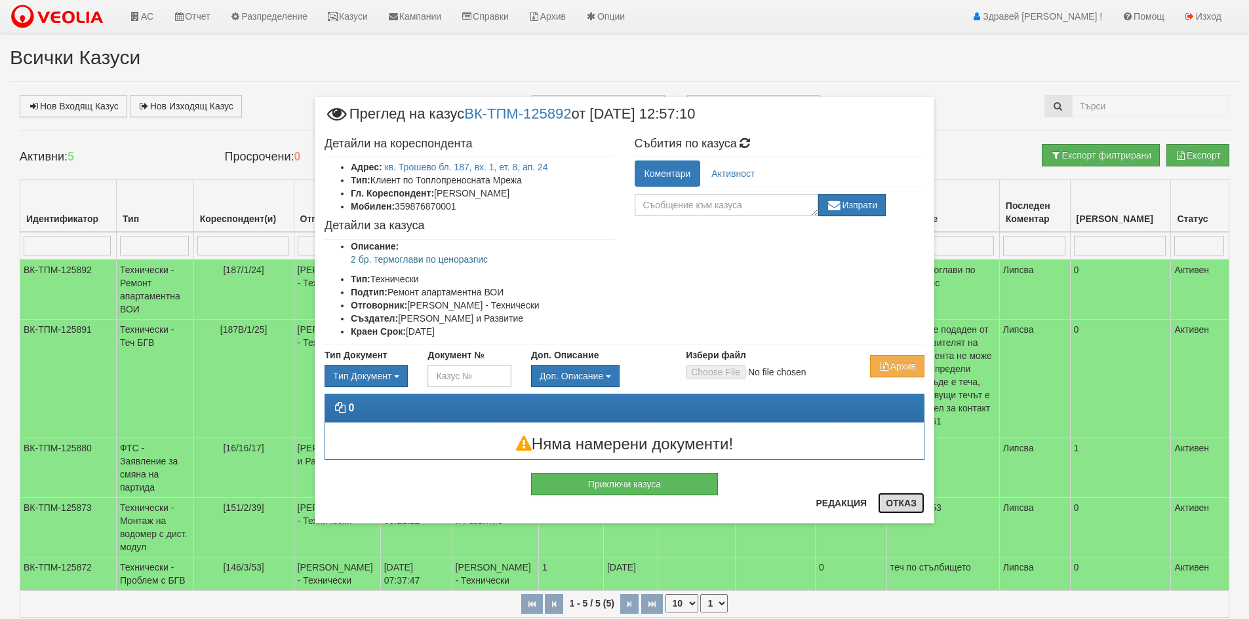
click at [907, 503] on button "Отказ" at bounding box center [901, 503] width 47 height 21
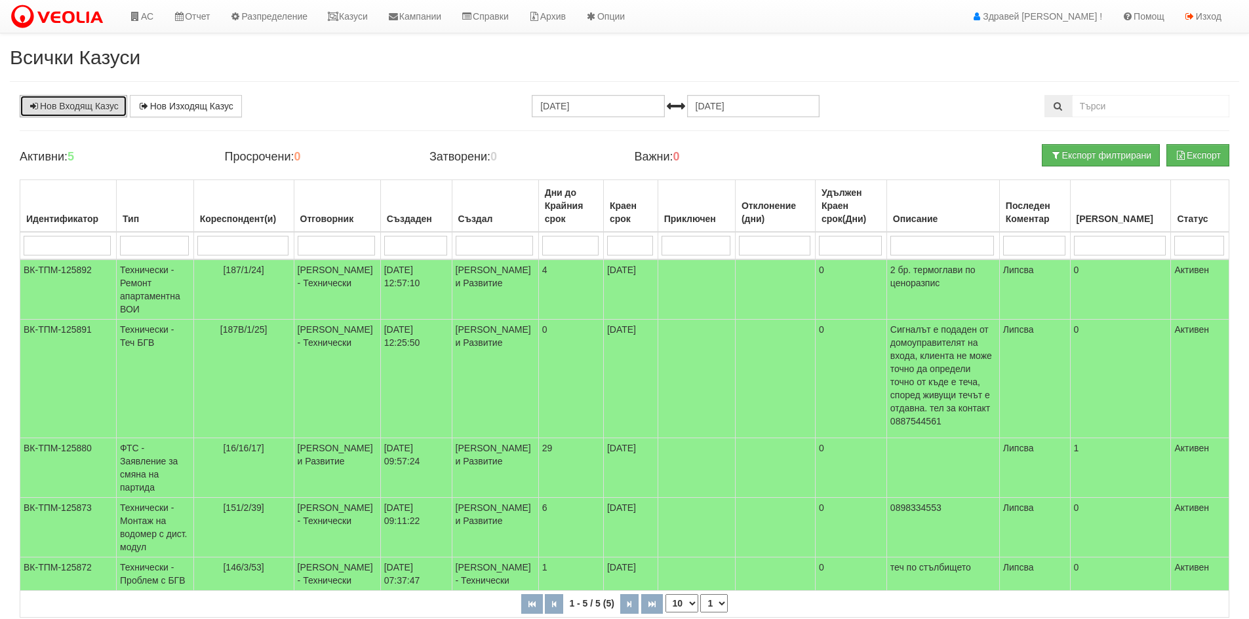
click at [87, 106] on link "Нов Входящ Казус" at bounding box center [73, 106] width 107 height 22
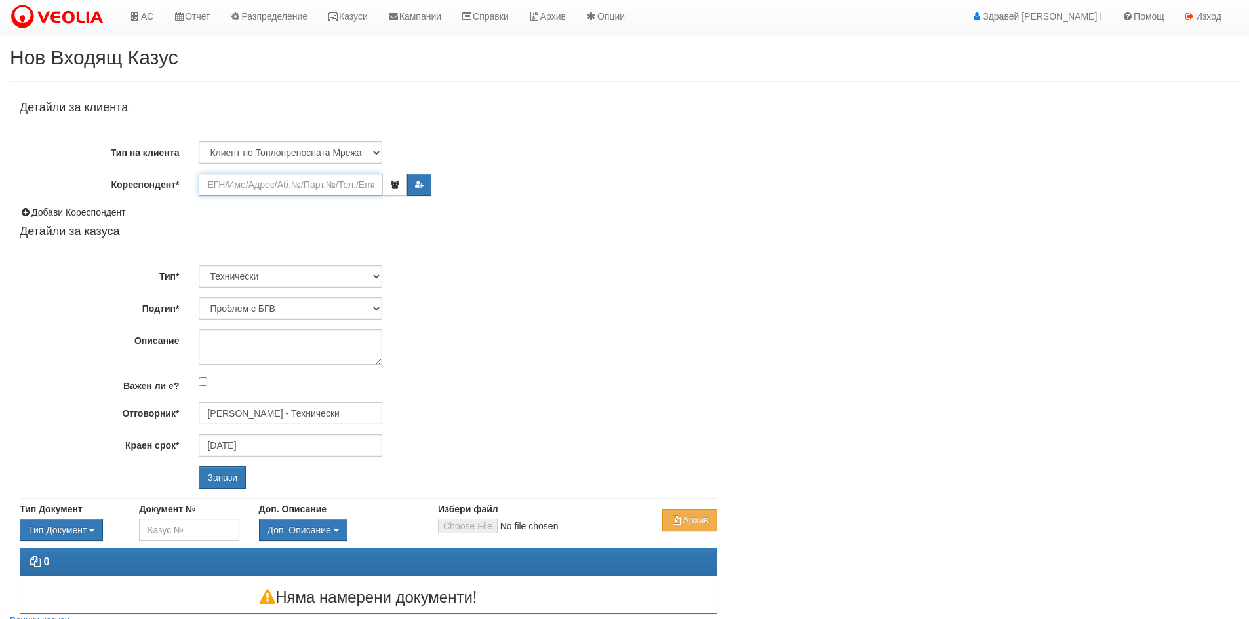
click at [276, 188] on input "Кореспондент*" at bounding box center [291, 185] width 184 height 22
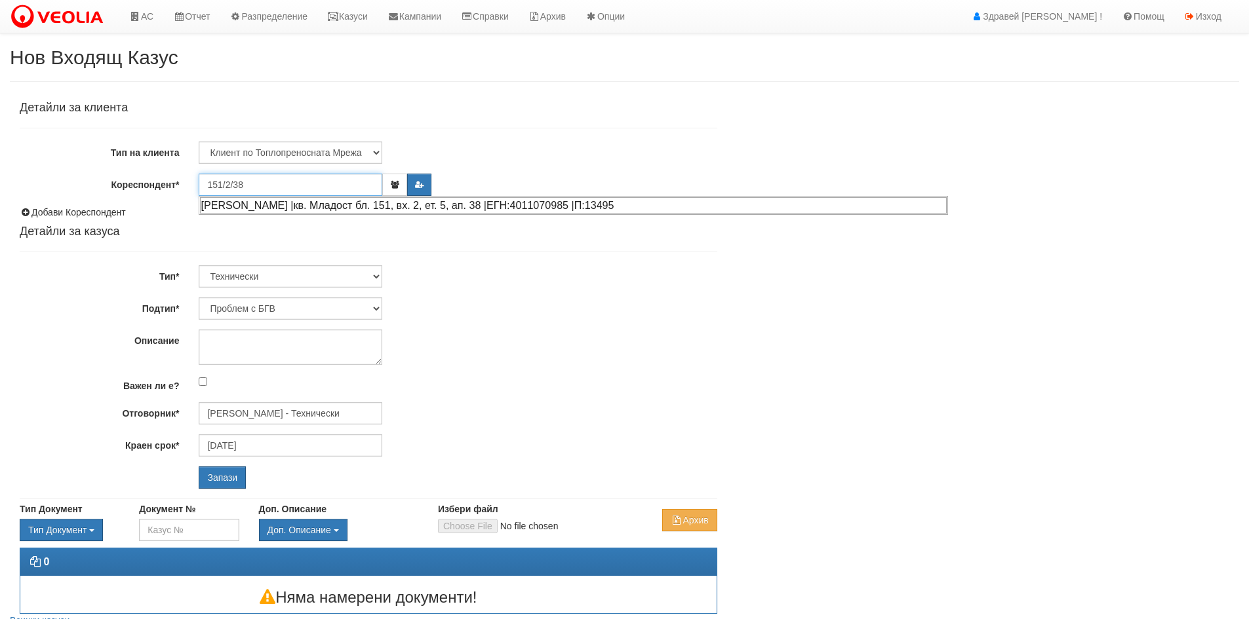
click at [389, 206] on div "ДИМИТЪР ЦЕНОВ ТОДОРЧОВСКИ |кв. Младост бл. 151, вх. 2, ет. 5, ап. 38 |ЕГН:40110…" at bounding box center [573, 205] width 747 height 16
type input "[PERSON_NAME]"
type input "[PERSON_NAME] - Технически"
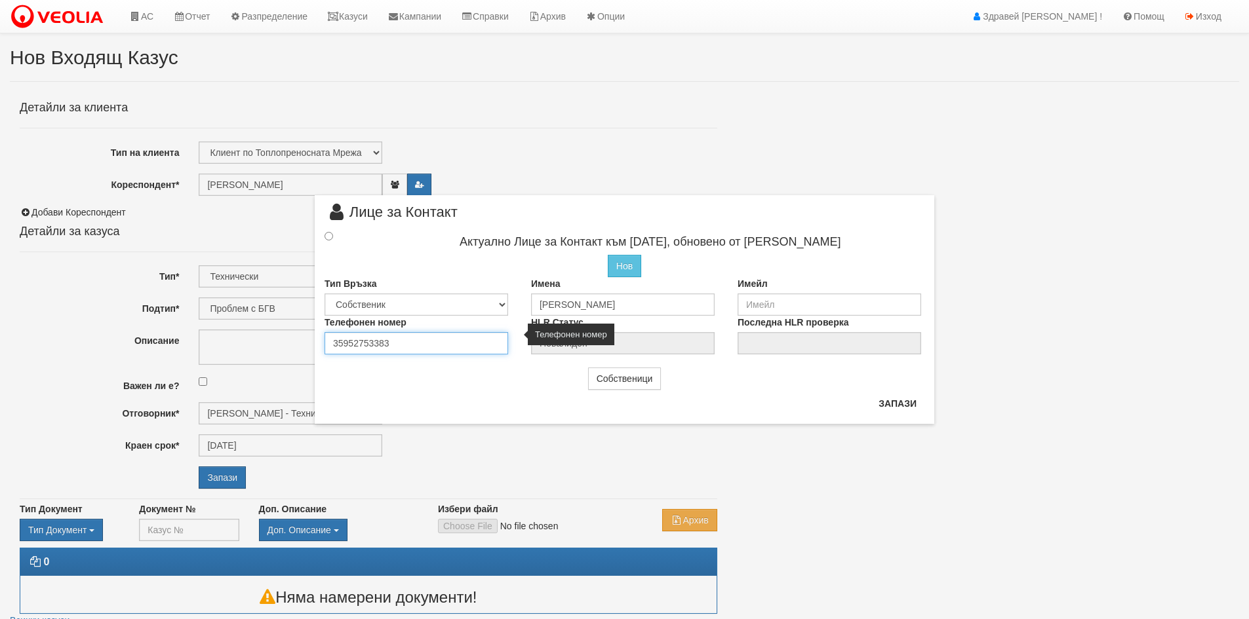
drag, startPoint x: 412, startPoint y: 351, endPoint x: 315, endPoint y: 338, distance: 98.4
click at [315, 338] on div "Телефонен номер 35952753383" at bounding box center [418, 335] width 206 height 39
type input "052753383"
click at [332, 237] on input "radio" at bounding box center [328, 236] width 9 height 9
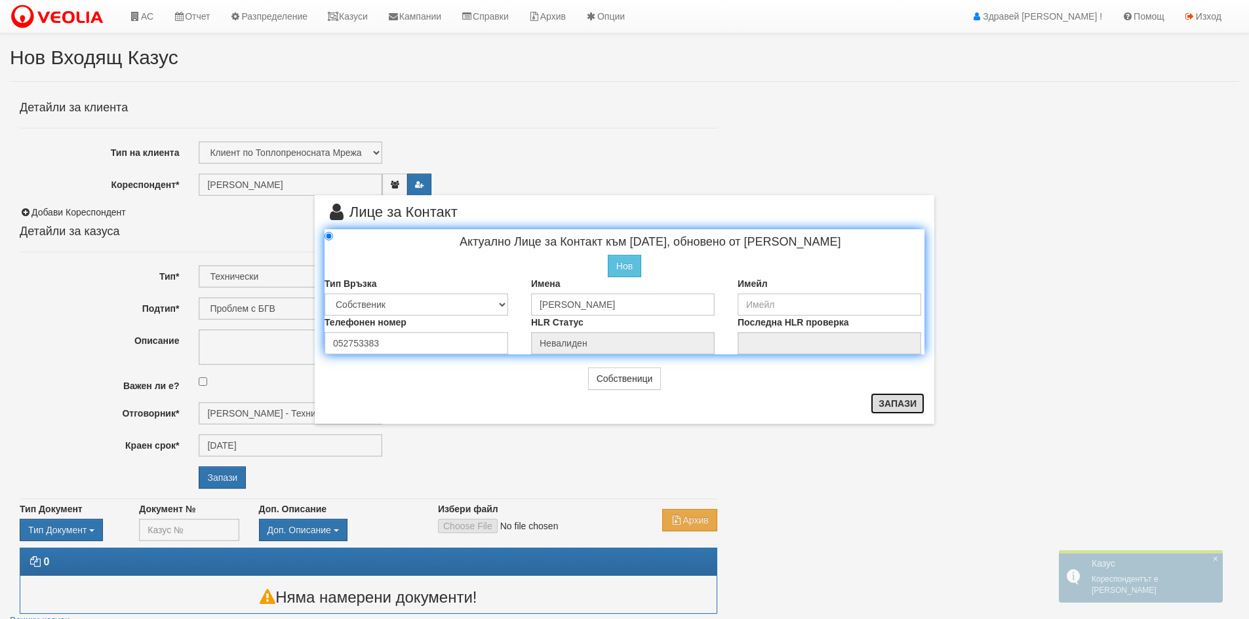
click at [902, 402] on button "Запази" at bounding box center [897, 403] width 54 height 21
radio input "true"
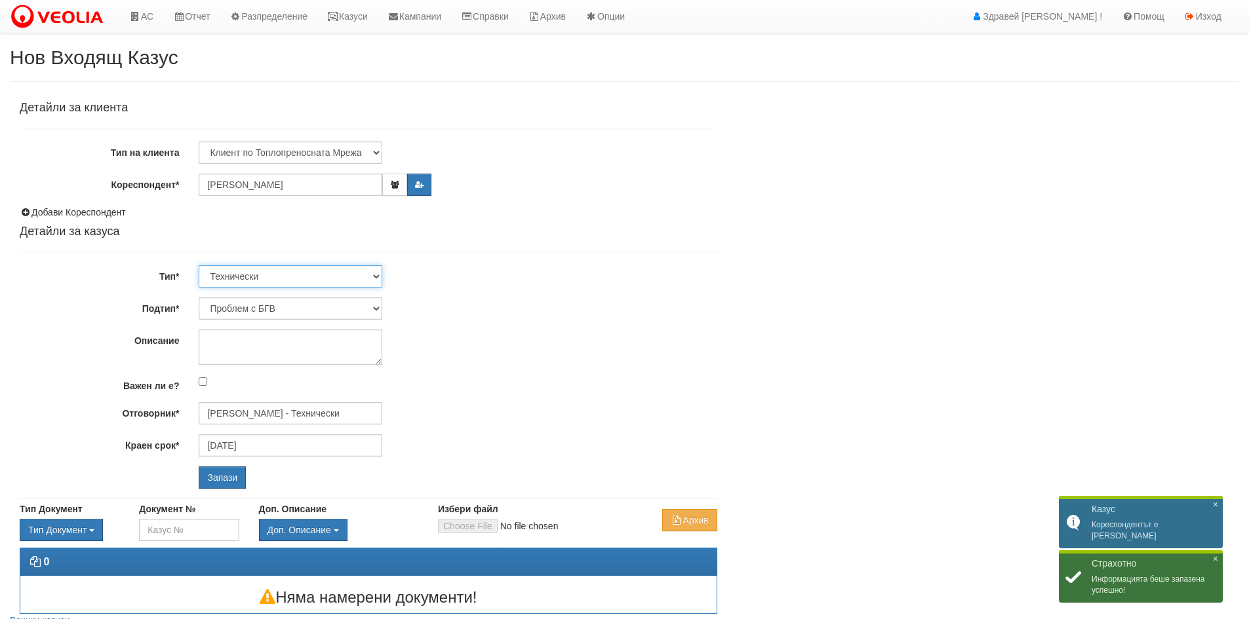
click at [374, 273] on select "Технически ФТС Търговски Административен Производствен Експлоатационен Финансов…" at bounding box center [291, 276] width 184 height 22
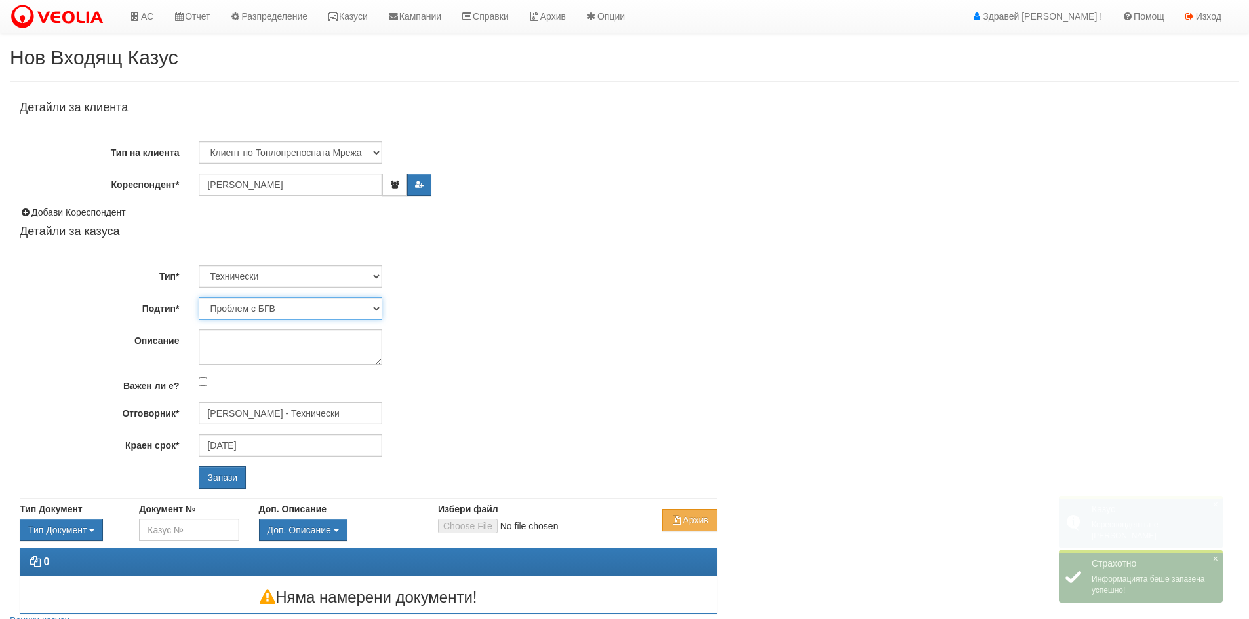
click at [381, 309] on select "Проблем с БГВ Теч ВОИ Теч БГВ Теч в АС Теч от водомер Проблем в АС Интервенция …" at bounding box center [291, 309] width 184 height 22
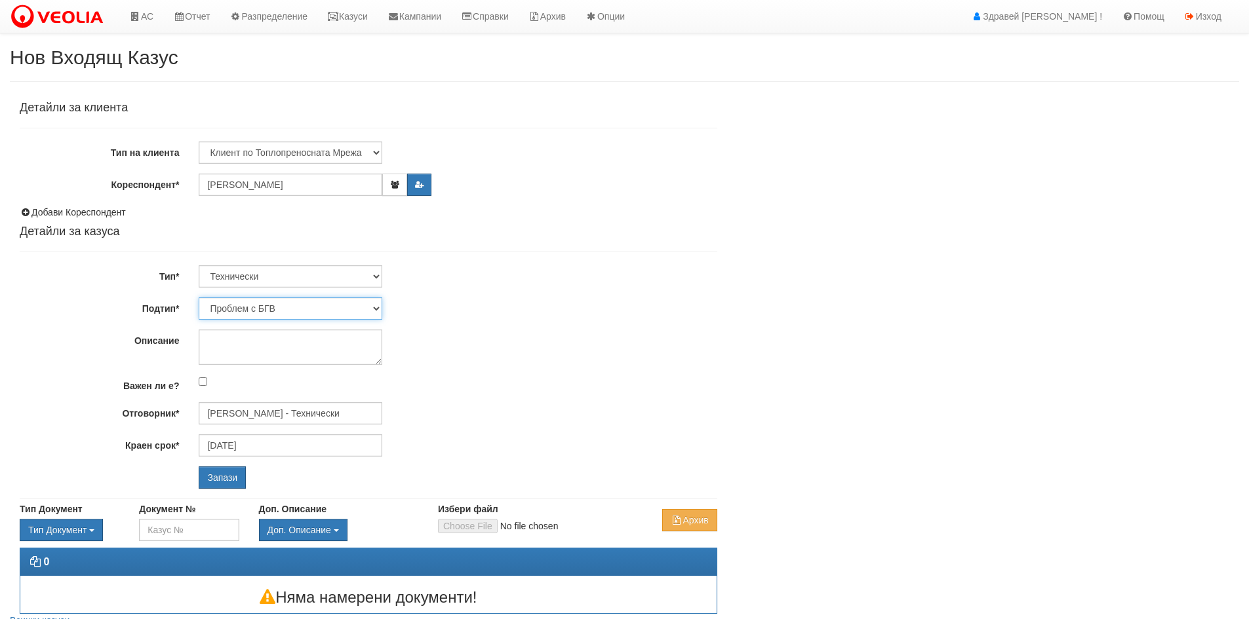
select select "Теч от водомер"
click at [199, 298] on select "Проблем с БГВ Теч ВОИ Теч БГВ Теч в АС Теч от водомер Проблем в АС Интервенция …" at bounding box center [291, 309] width 184 height 22
type input "[DATE]"
type input "[PERSON_NAME] - Технически"
click at [229, 478] on input "Запази" at bounding box center [222, 478] width 47 height 22
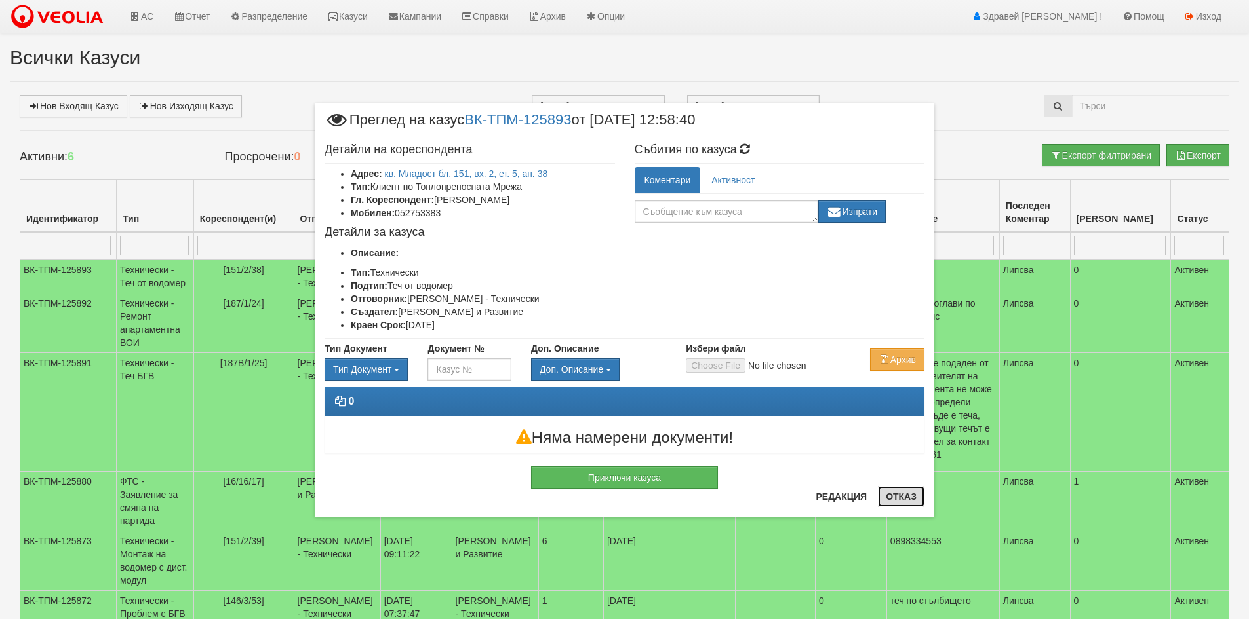
click at [906, 496] on button "Отказ" at bounding box center [901, 496] width 47 height 21
